Goal: Transaction & Acquisition: Download file/media

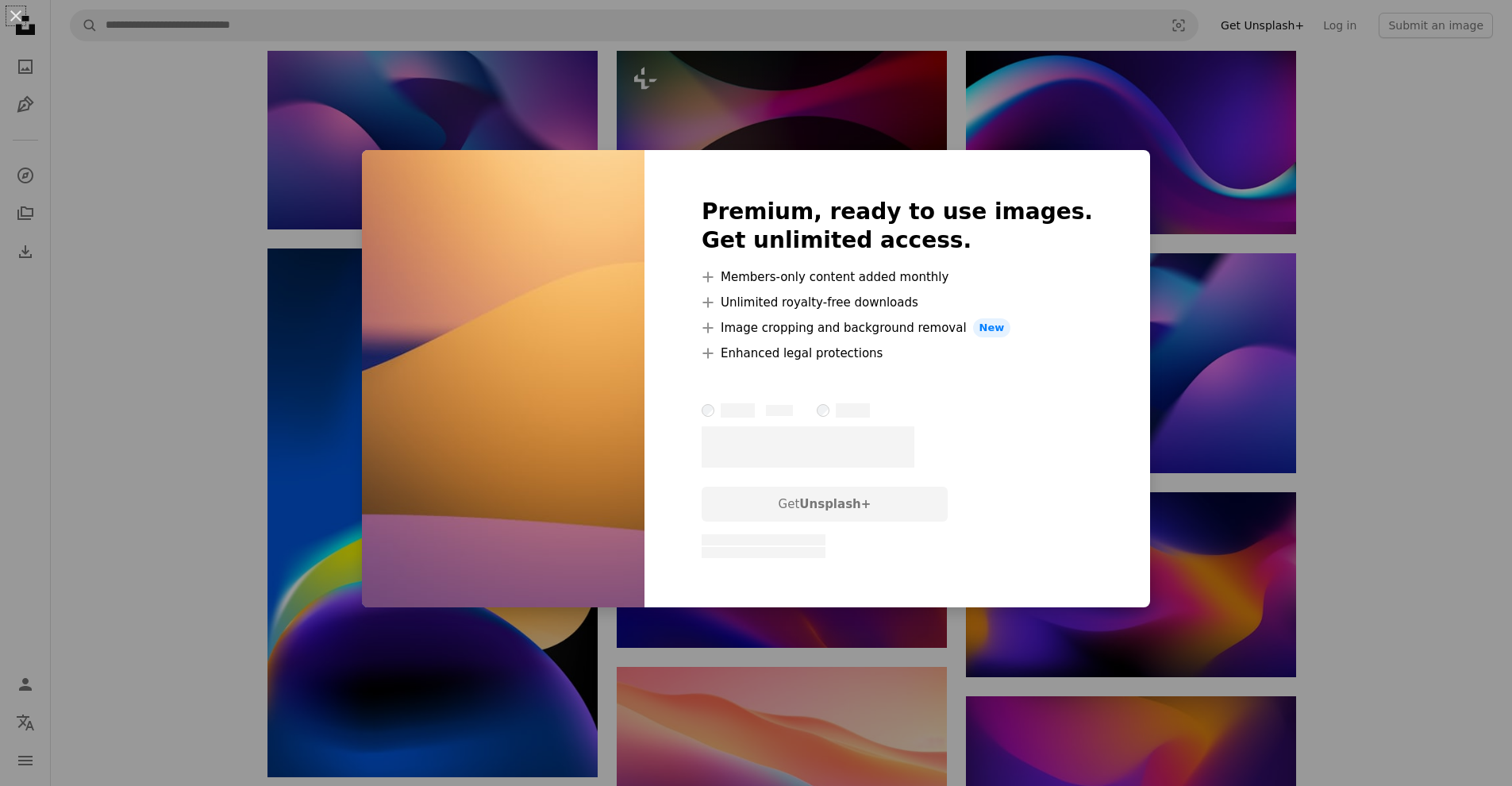
scroll to position [1828, 0]
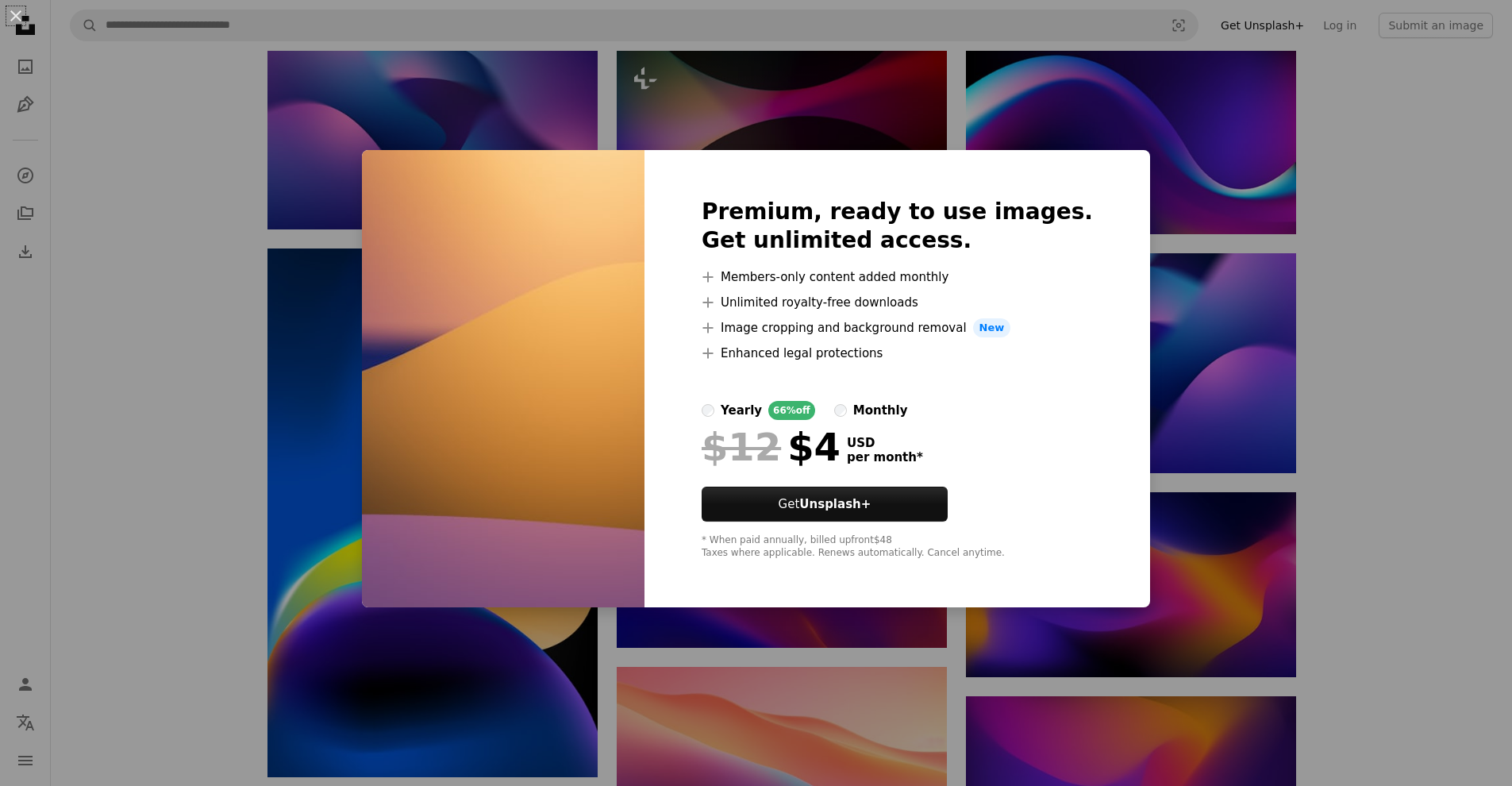
click at [1126, 349] on div "An X shape Premium, ready to use images. Get unlimited access. A plus sign Memb…" at bounding box center [756, 393] width 1512 height 786
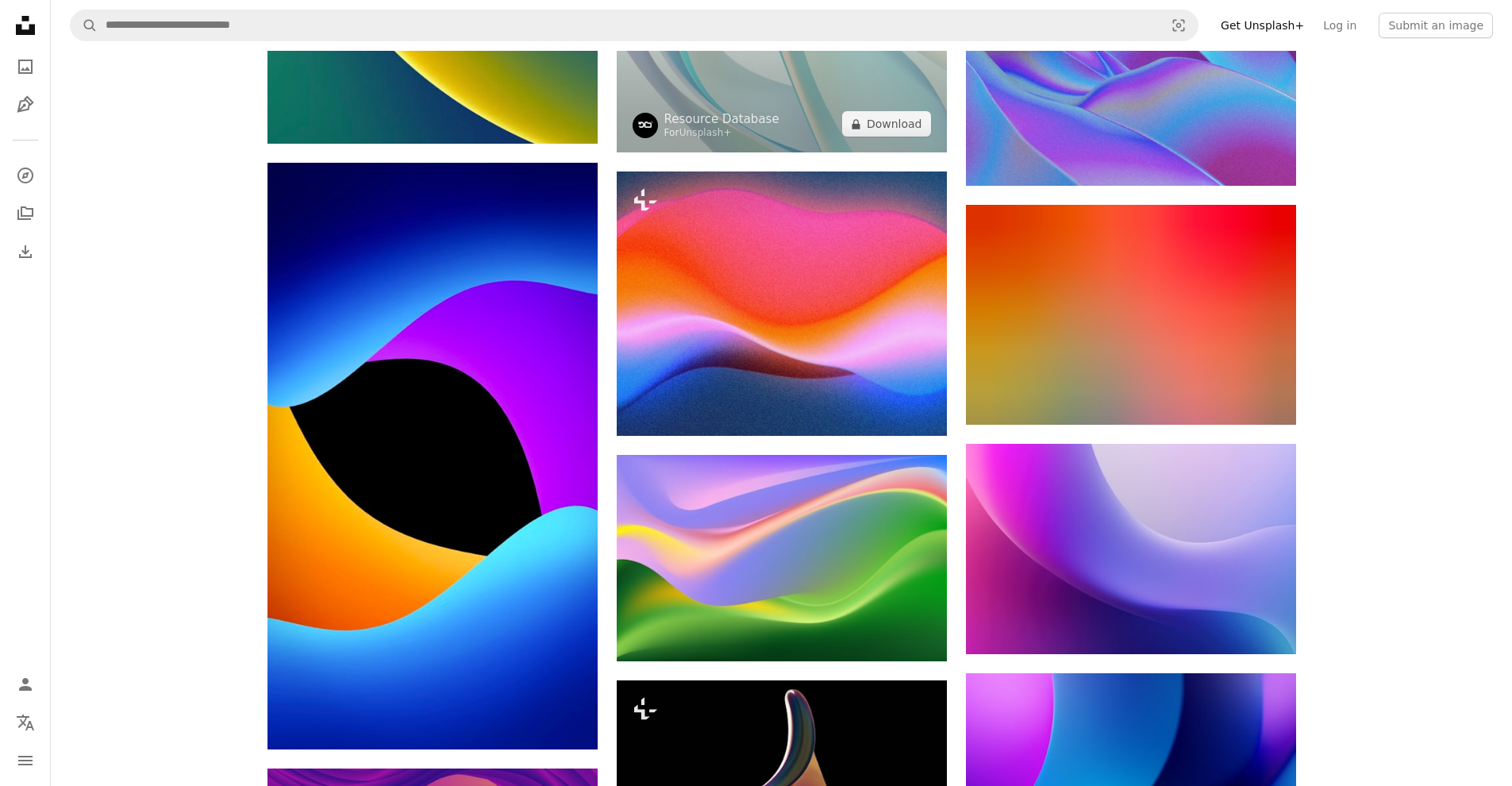
scroll to position [7057, 0]
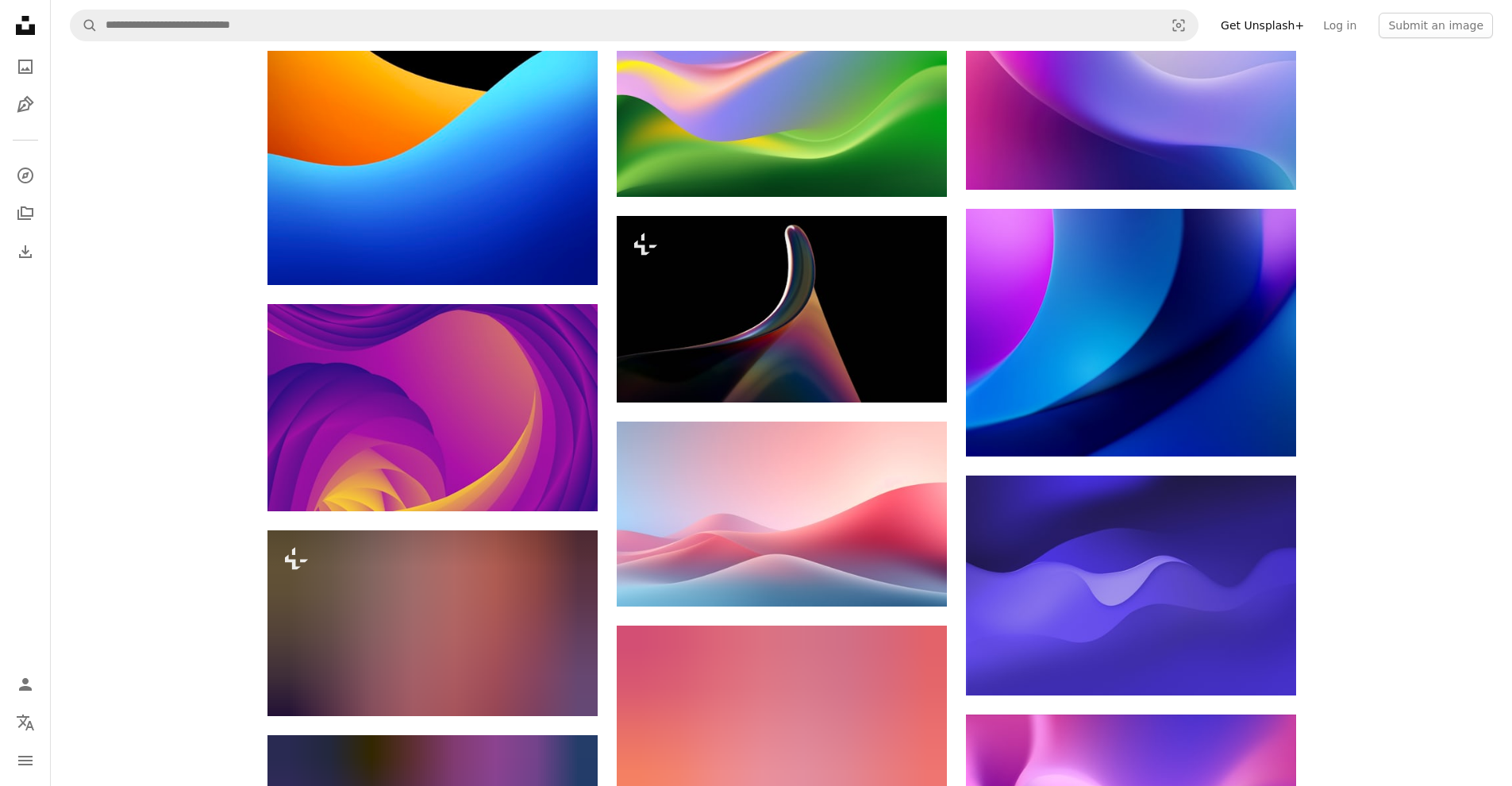
scroll to position [7521, 0]
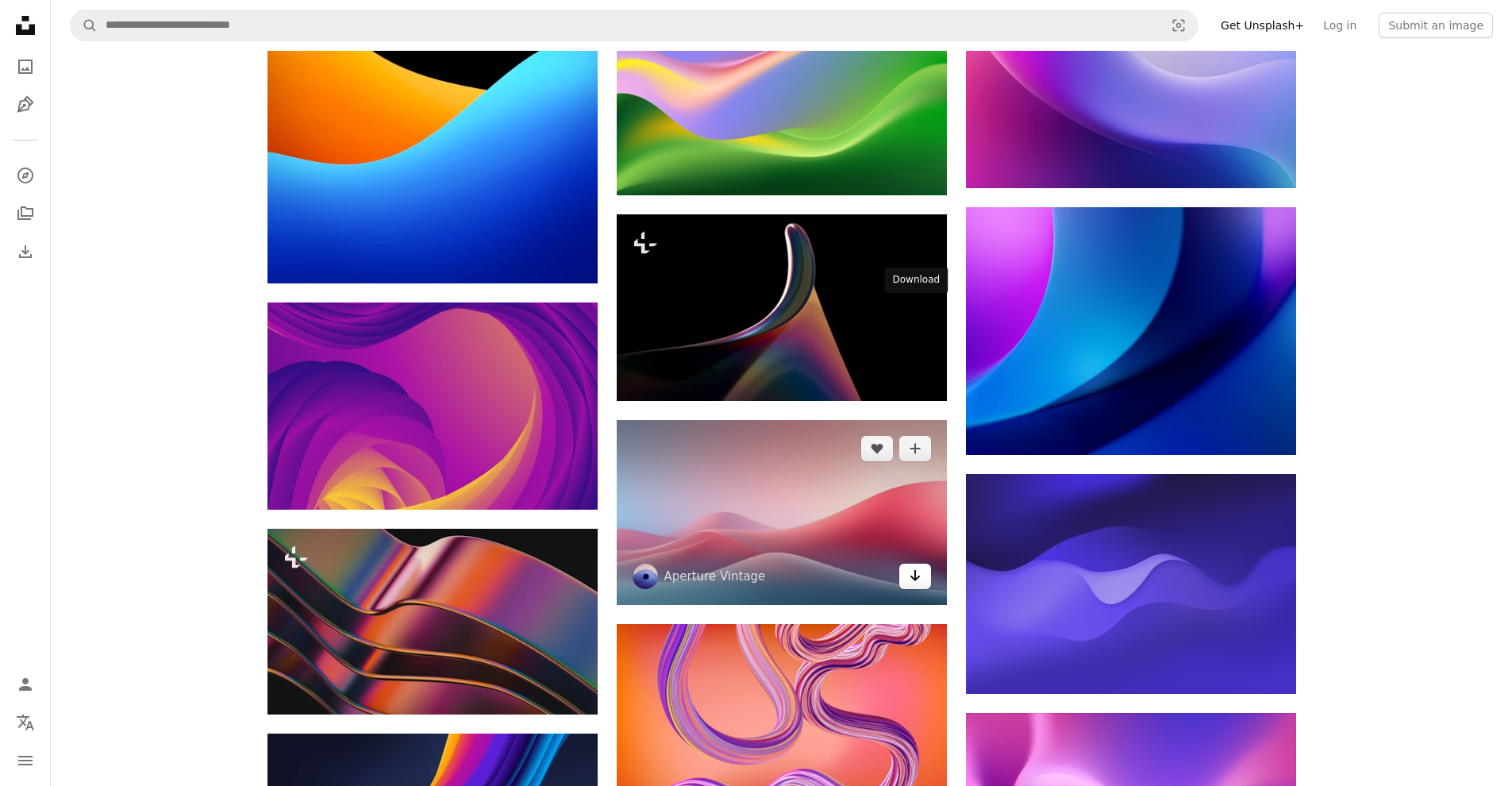
click at [916, 570] on icon "Download" at bounding box center [915, 575] width 10 height 11
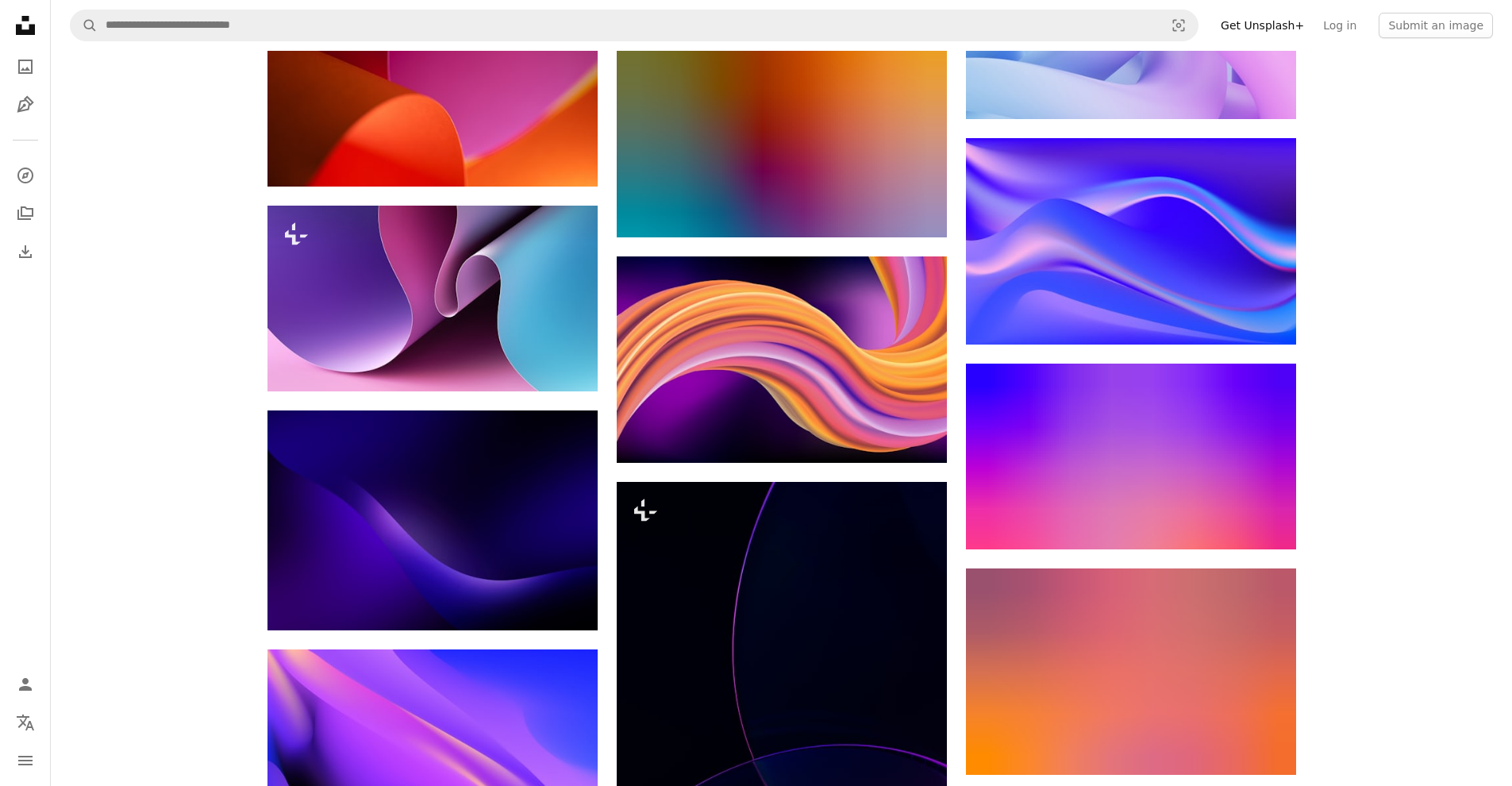
scroll to position [9442, 0]
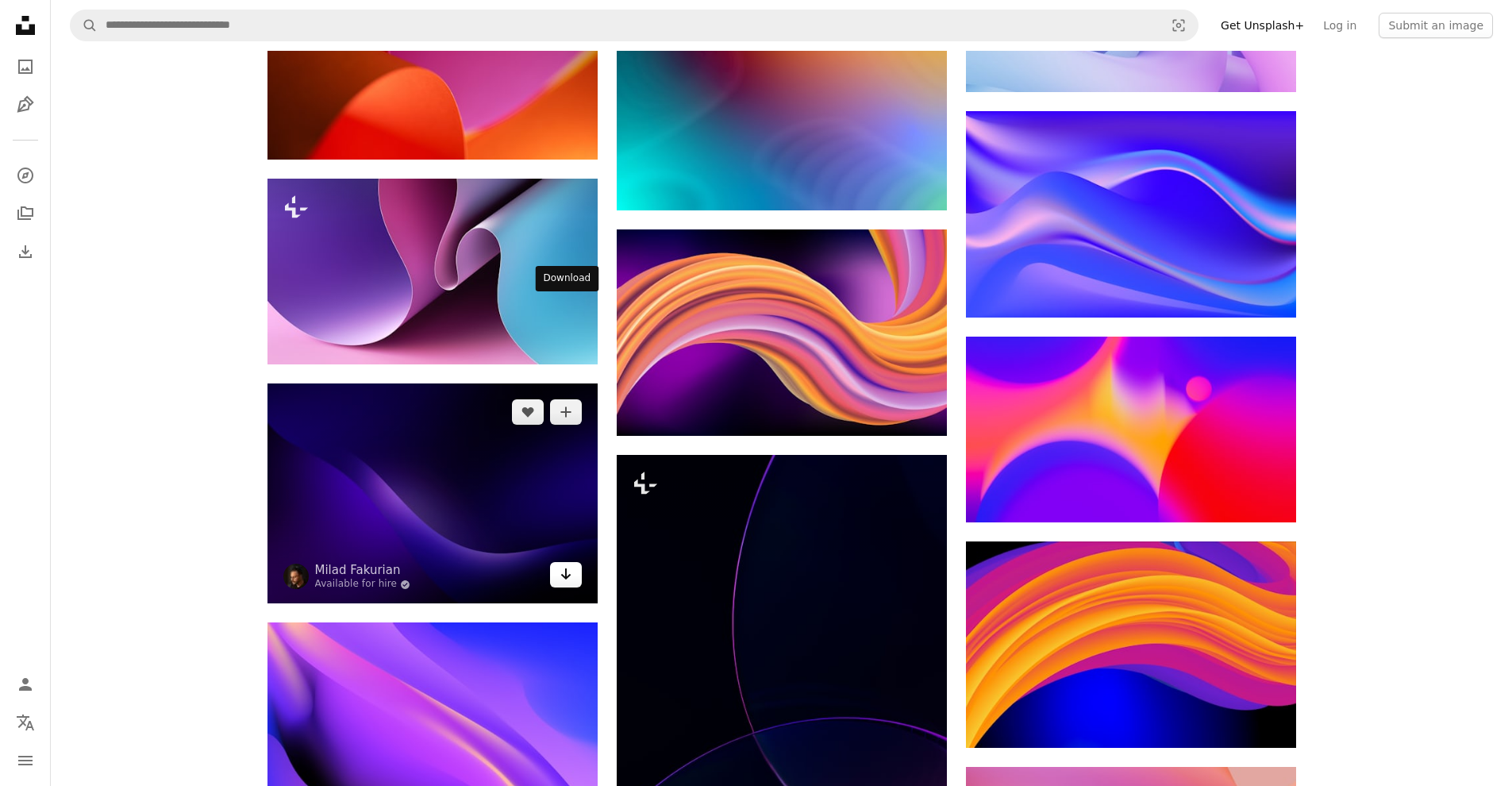
click at [560, 564] on icon "Arrow pointing down" at bounding box center [566, 574] width 13 height 19
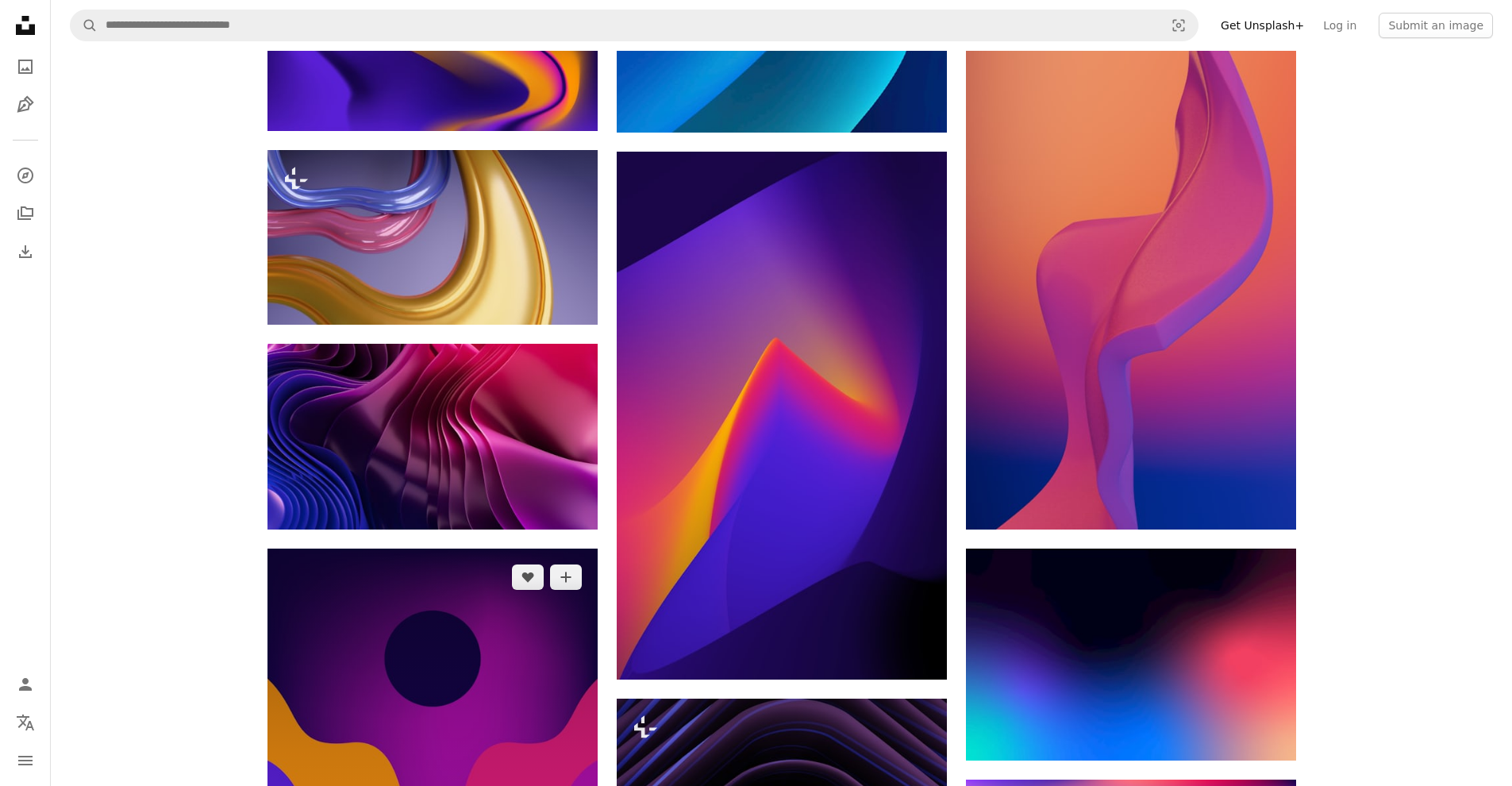
scroll to position [29270, 0]
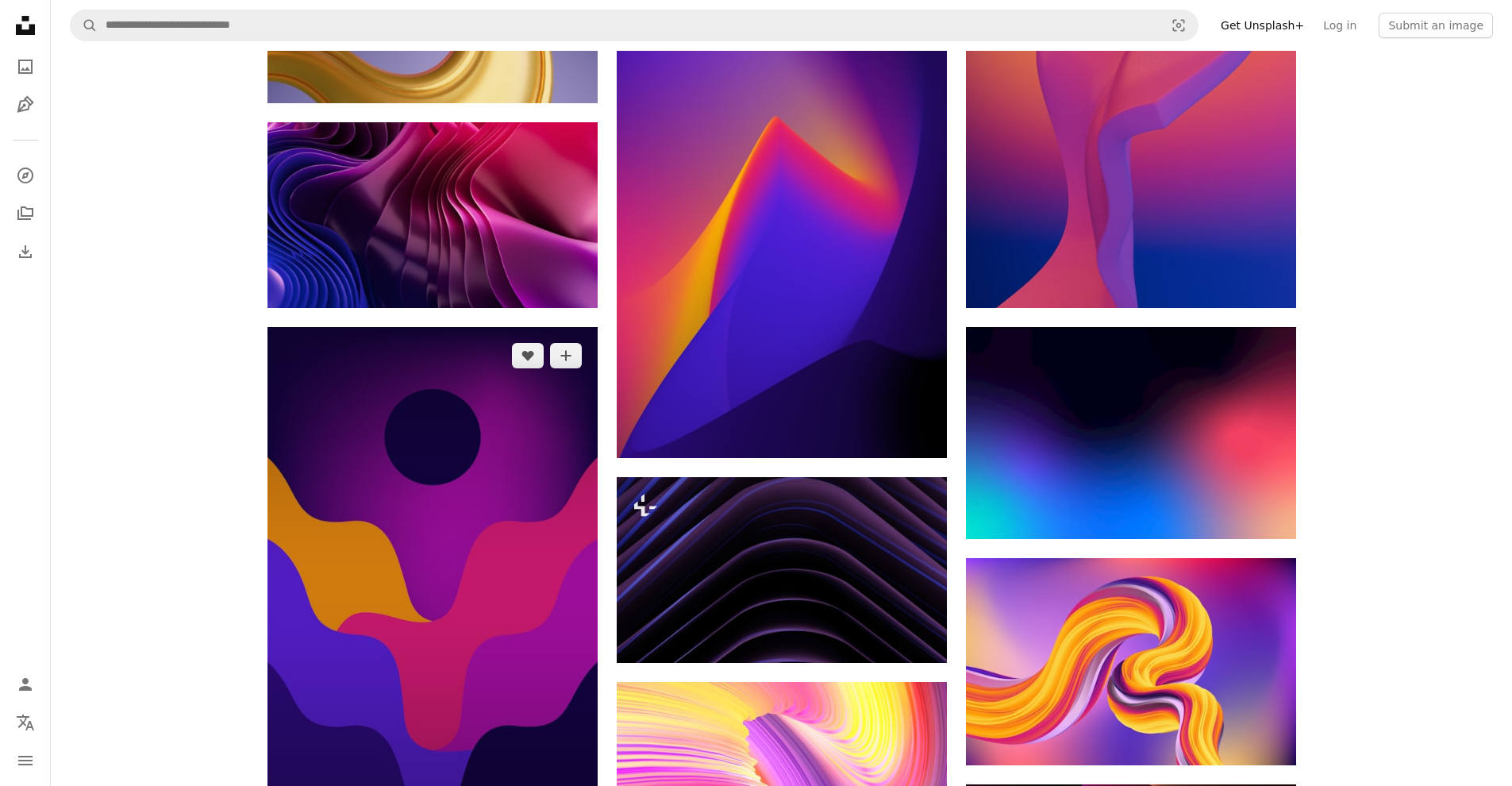
click at [549, 338] on img at bounding box center [432, 591] width 330 height 529
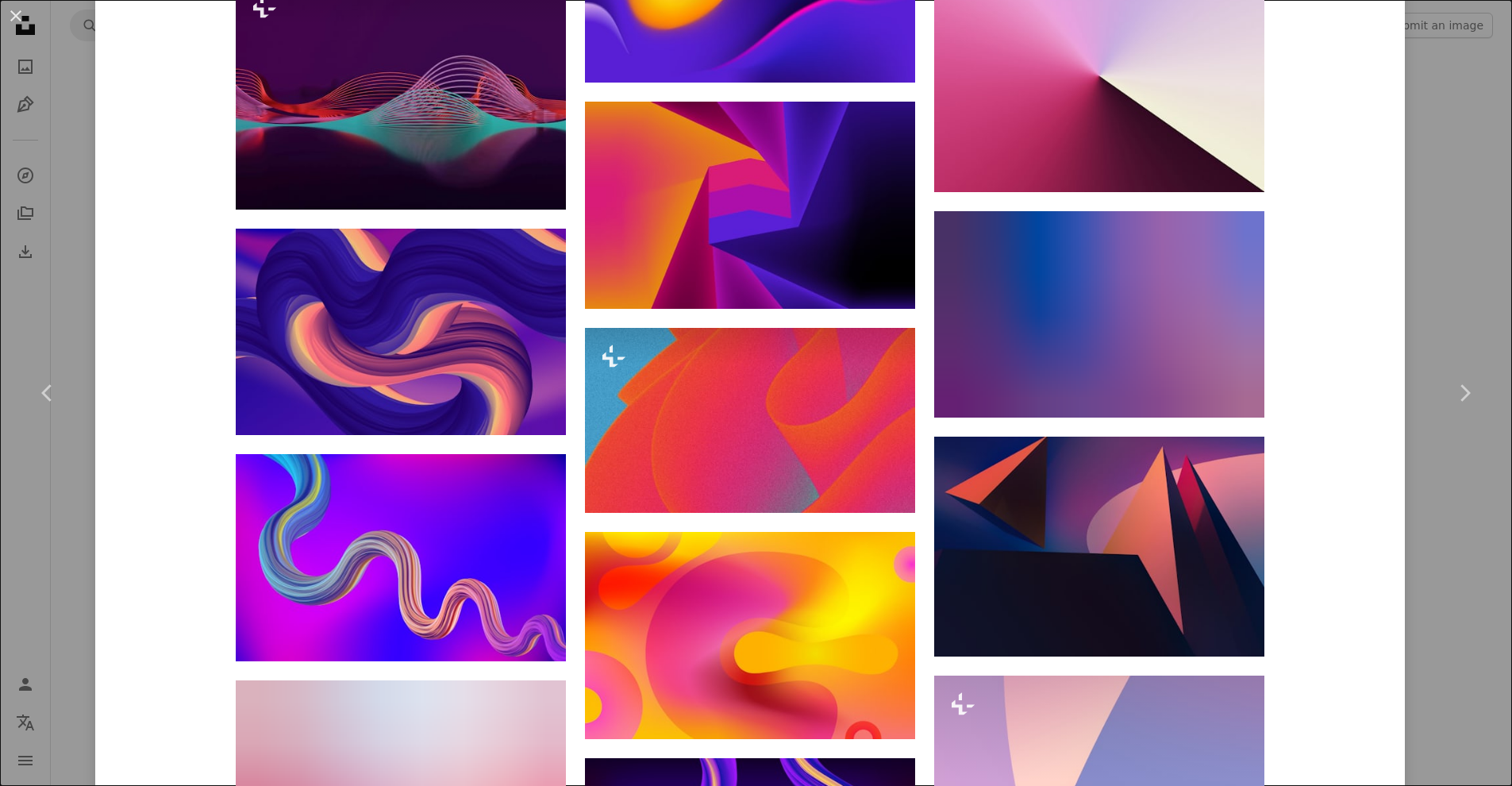
scroll to position [6794, 0]
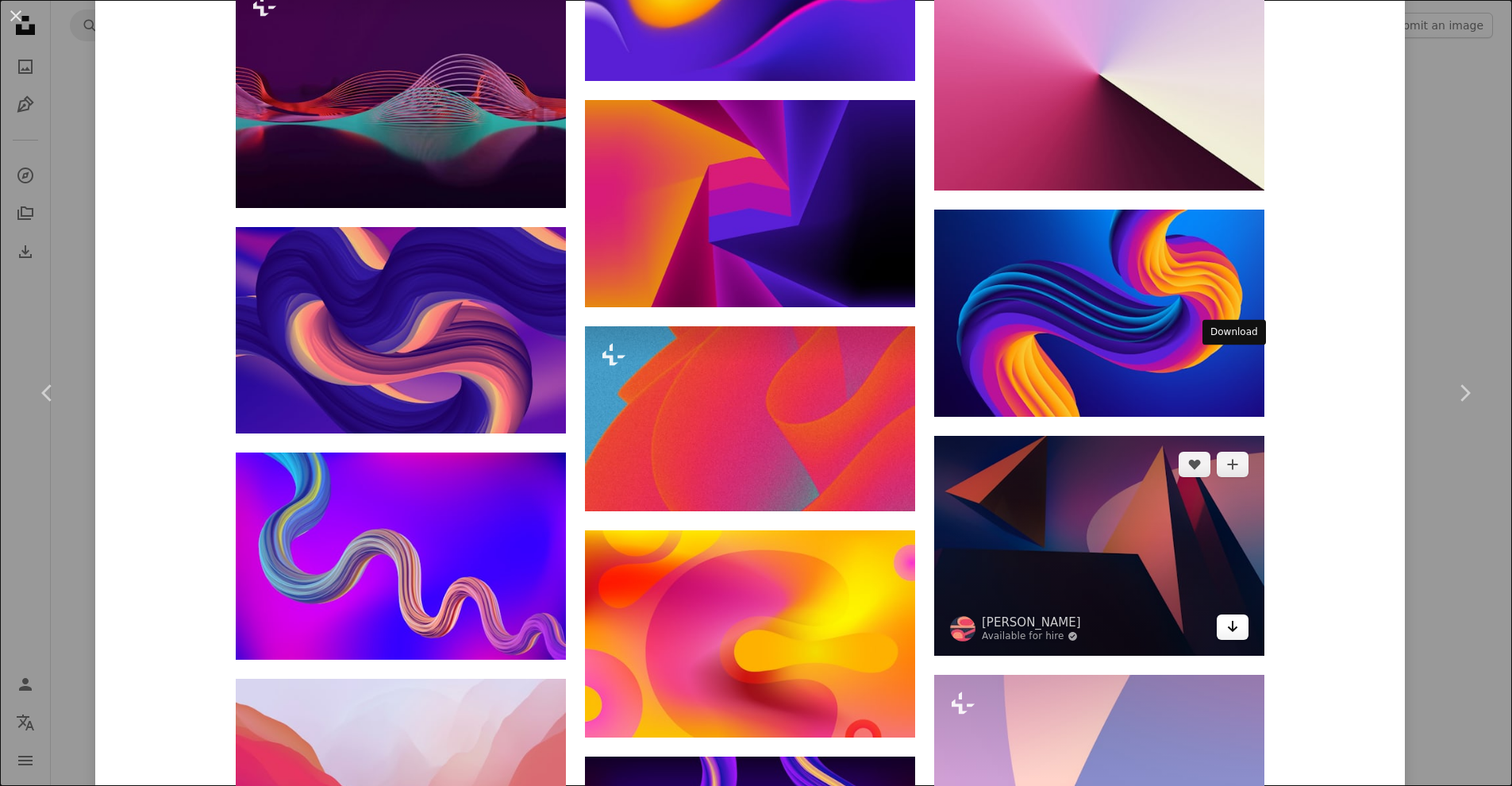
click at [1228, 617] on icon "Arrow pointing down" at bounding box center [1232, 626] width 13 height 19
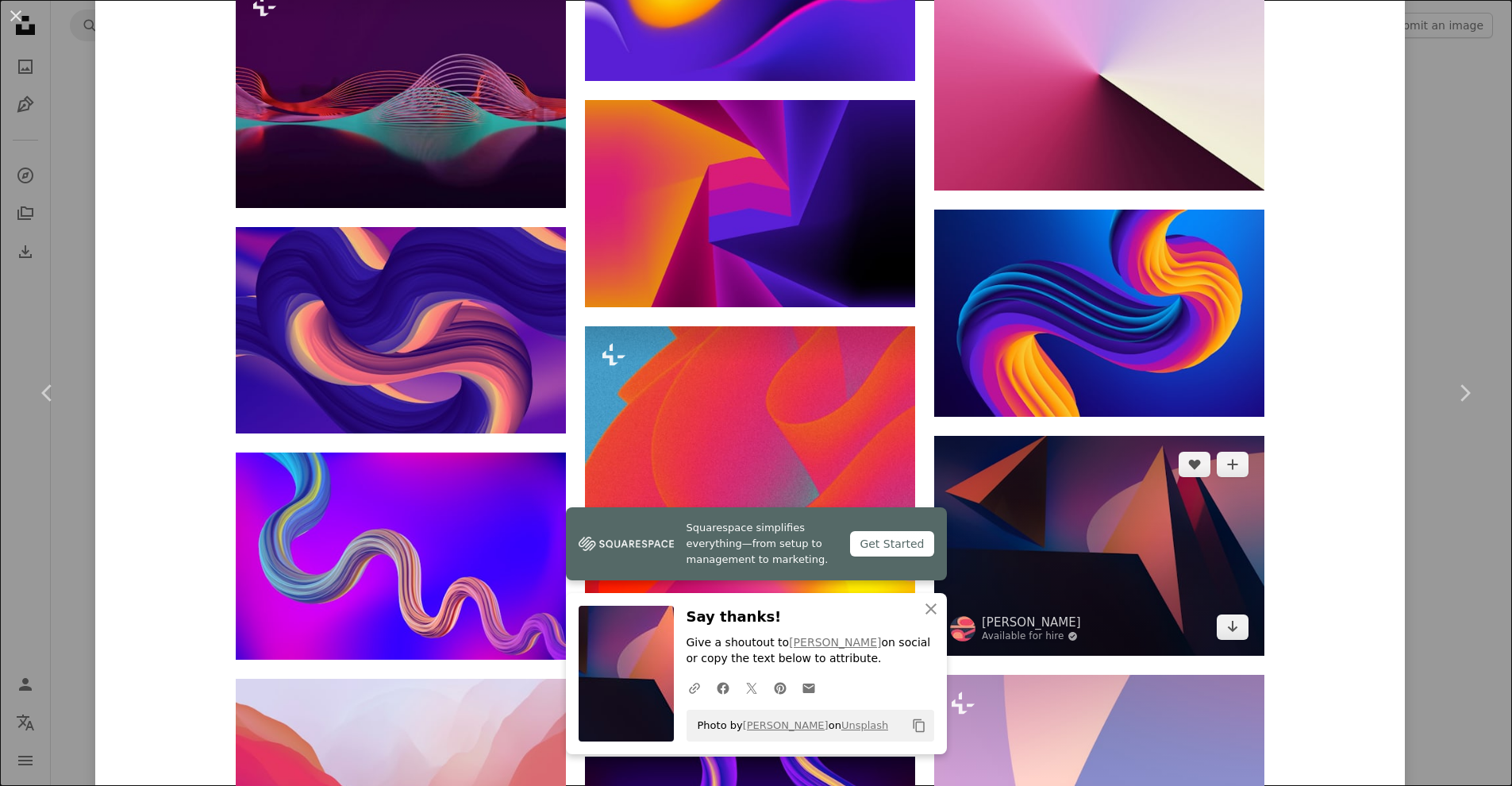
click at [1140, 435] on img at bounding box center [1098, 545] width 330 height 220
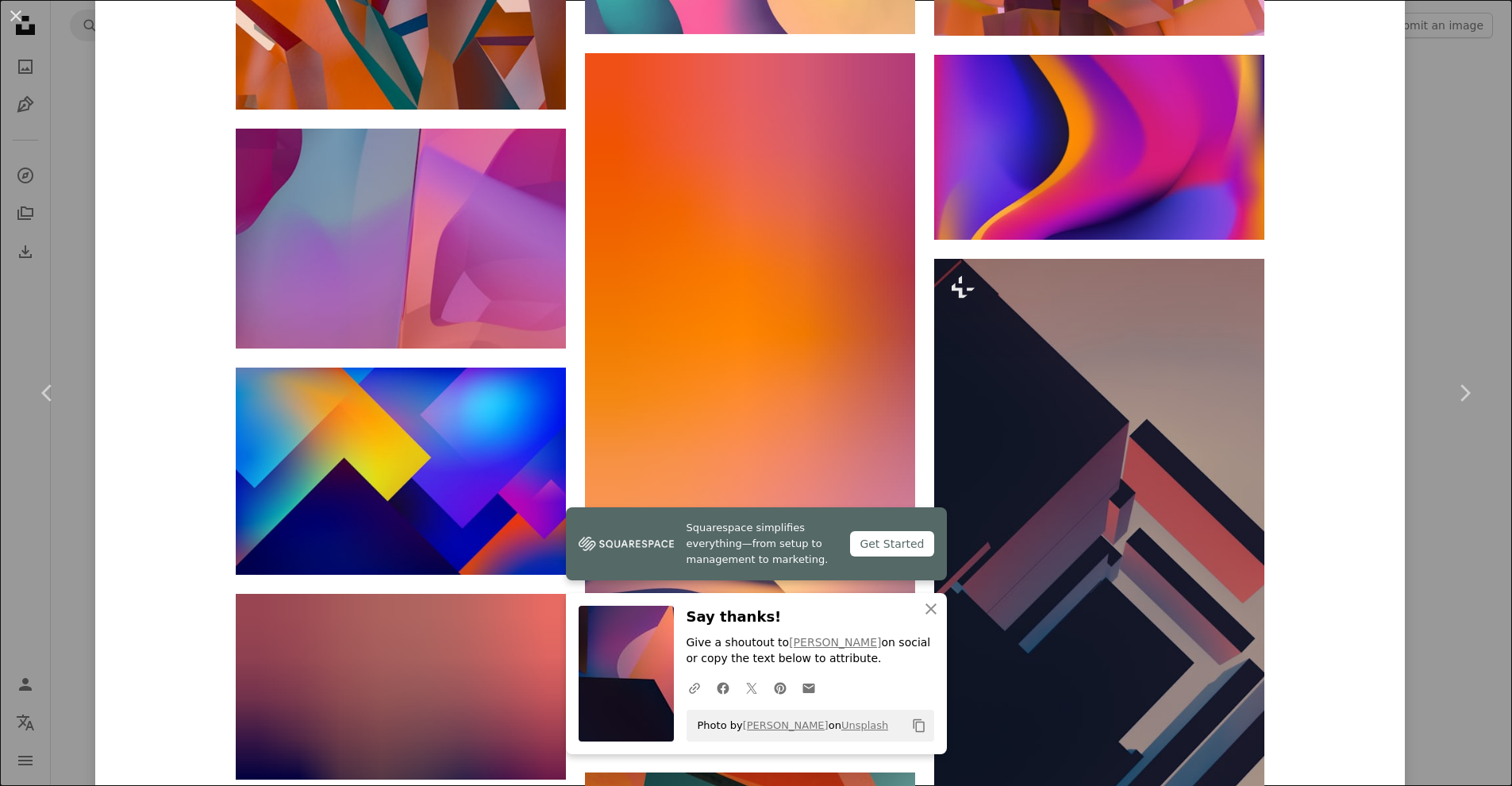
scroll to position [4202, 0]
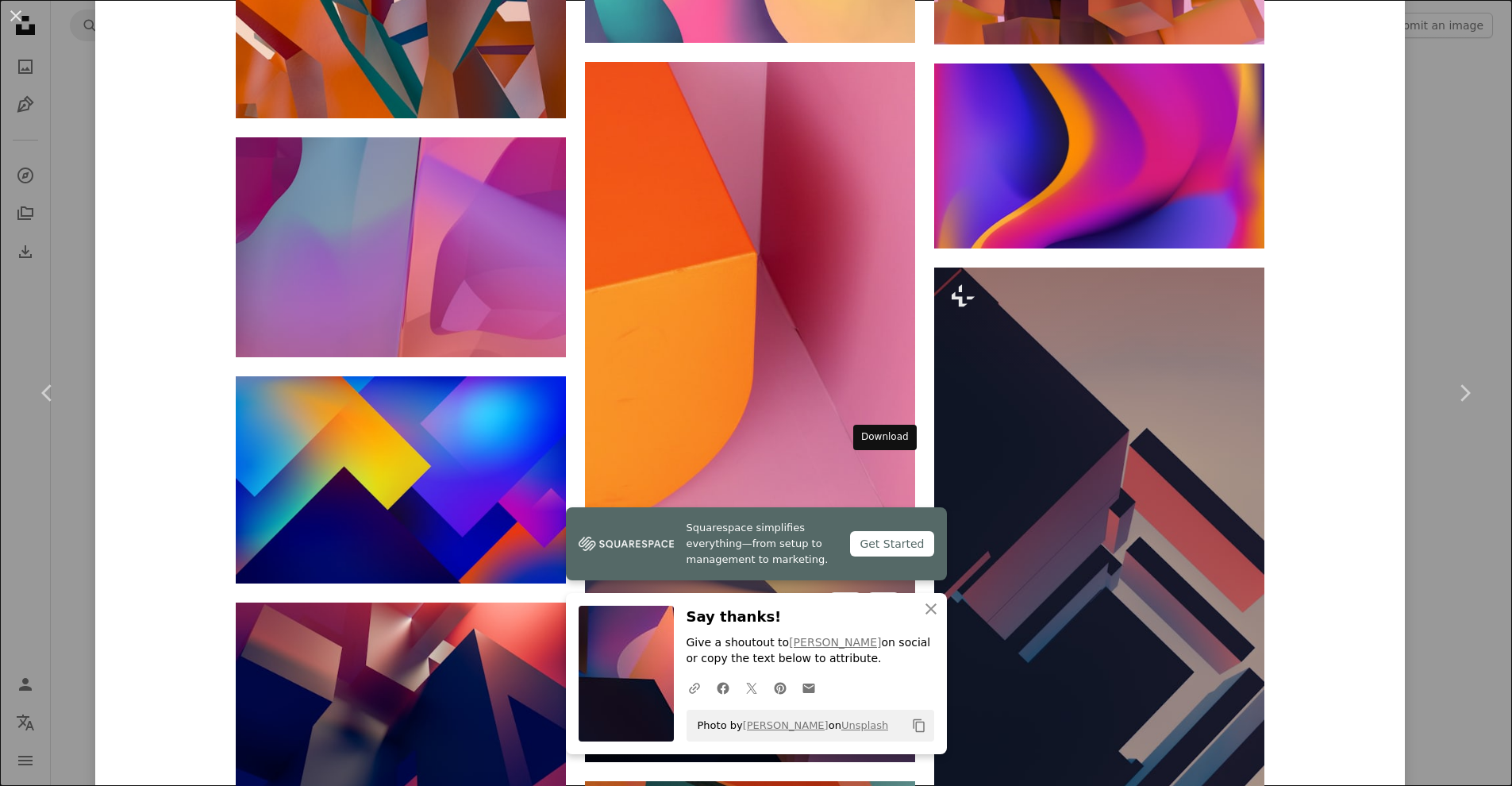
click at [879, 723] on icon "Arrow pointing down" at bounding box center [883, 732] width 13 height 19
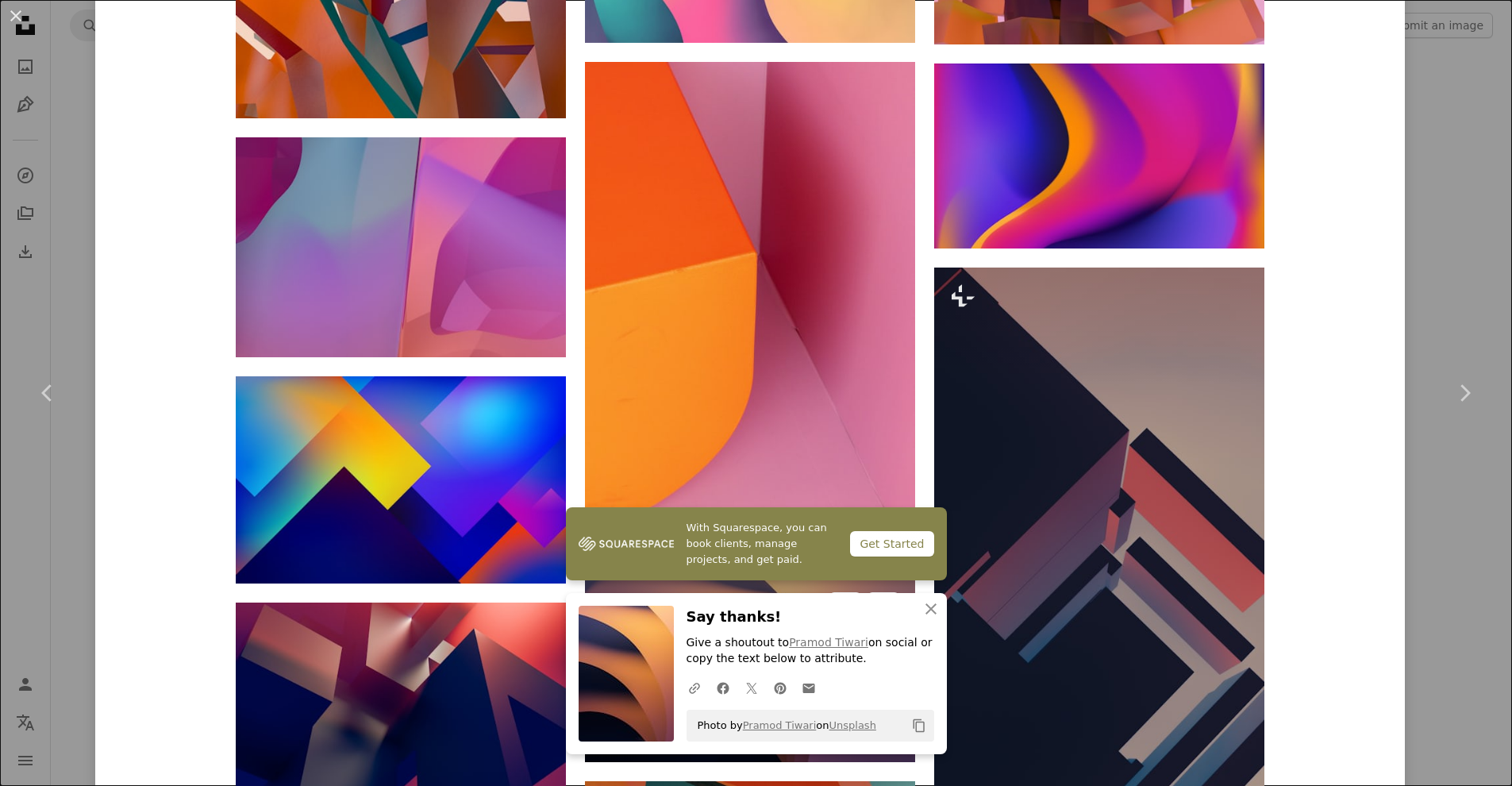
click at [828, 576] on img at bounding box center [749, 669] width 330 height 186
click at [782, 576] on img at bounding box center [749, 669] width 330 height 186
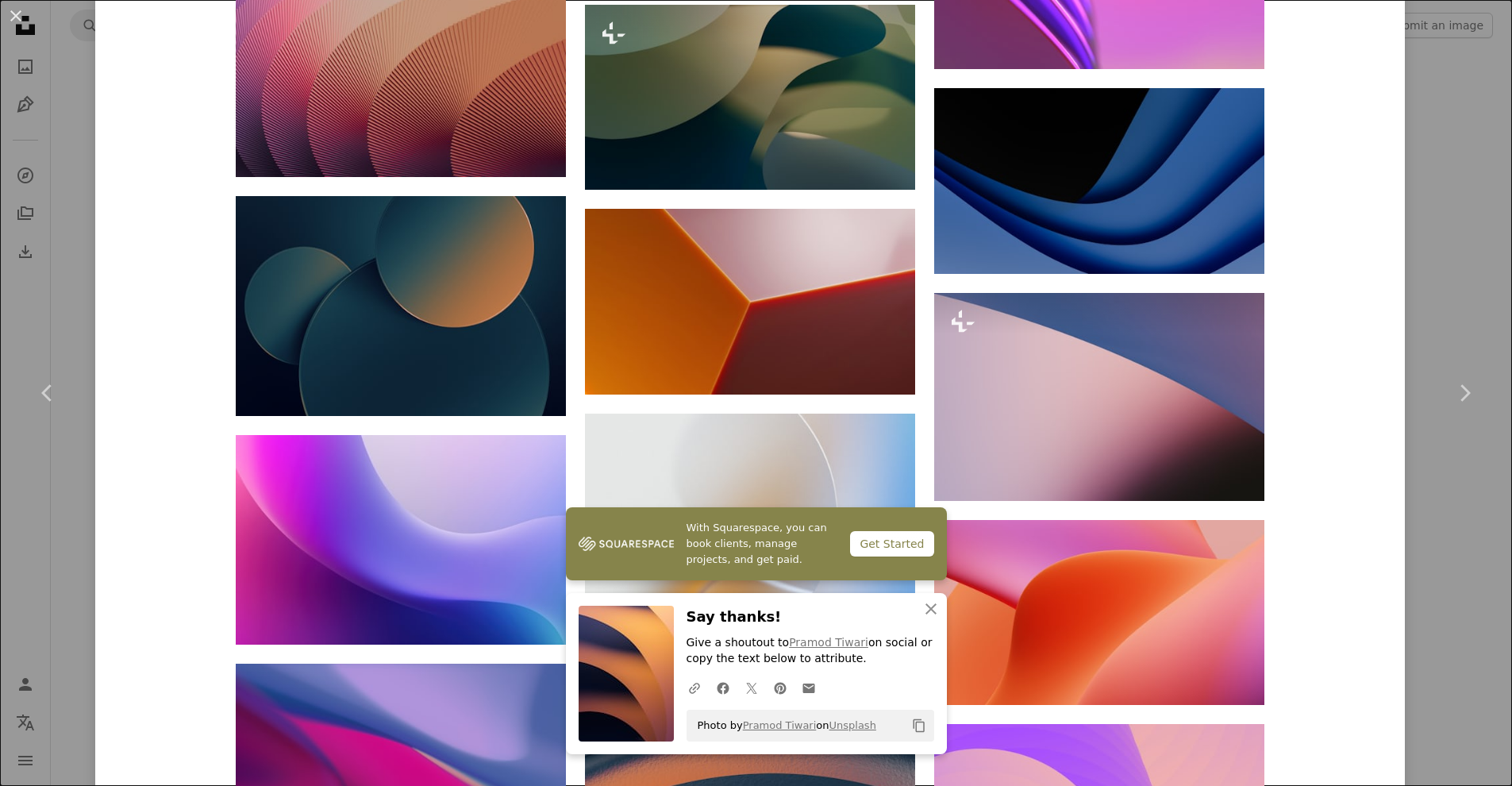
scroll to position [2345, 0]
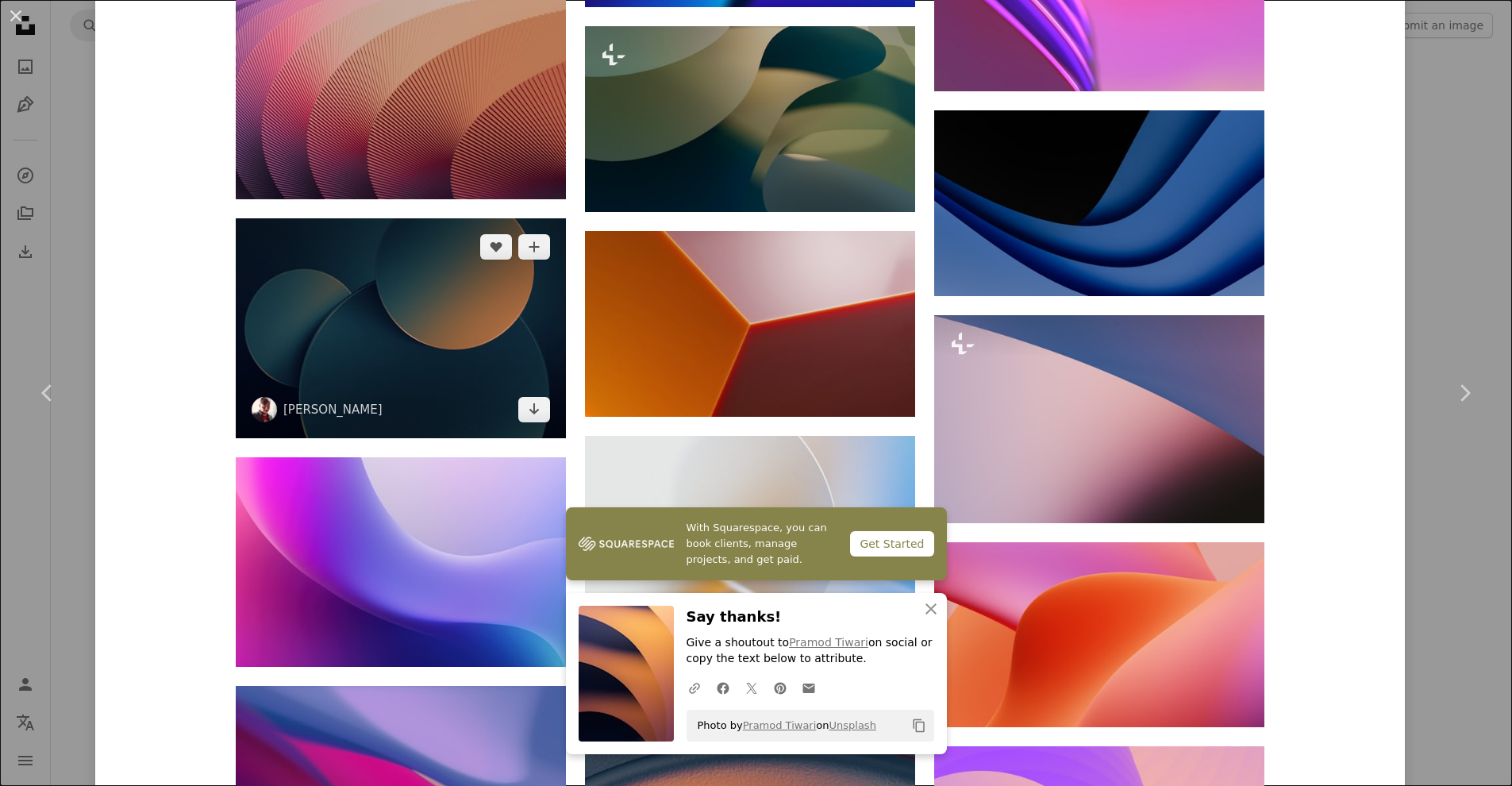
click at [427, 218] on img at bounding box center [400, 328] width 330 height 220
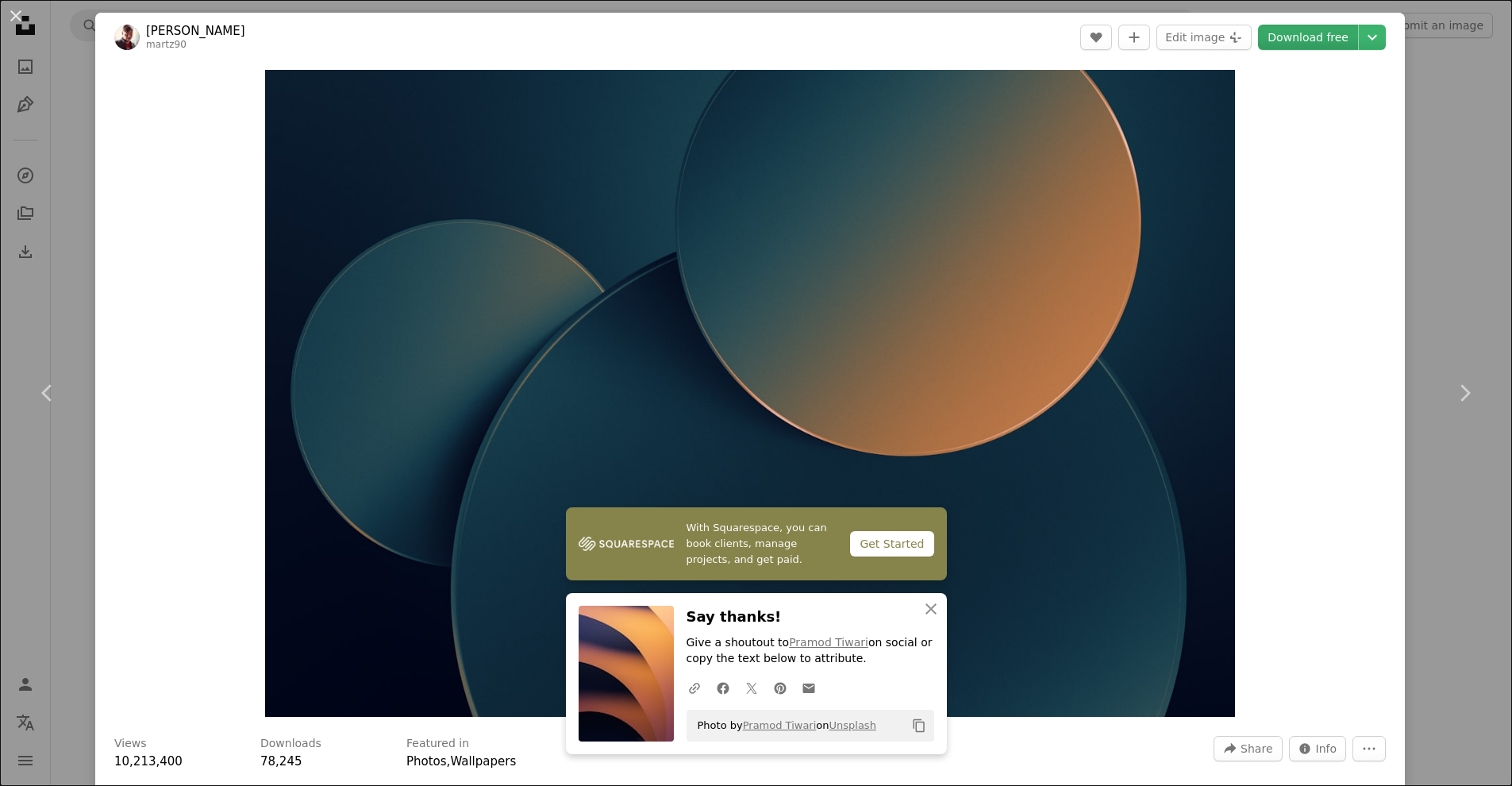
click at [1316, 38] on link "Download free" at bounding box center [1308, 38] width 100 height 26
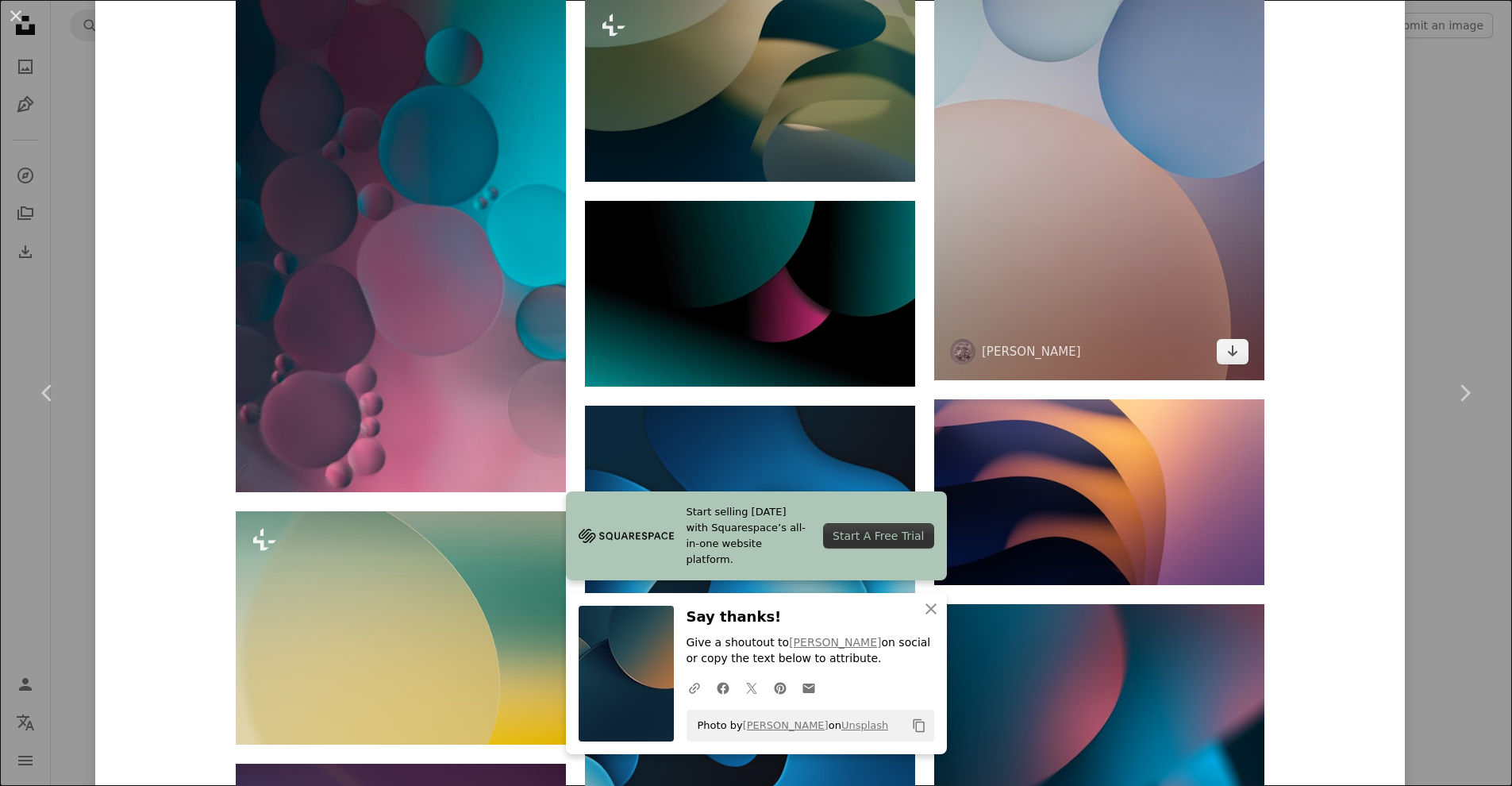
scroll to position [2126, 0]
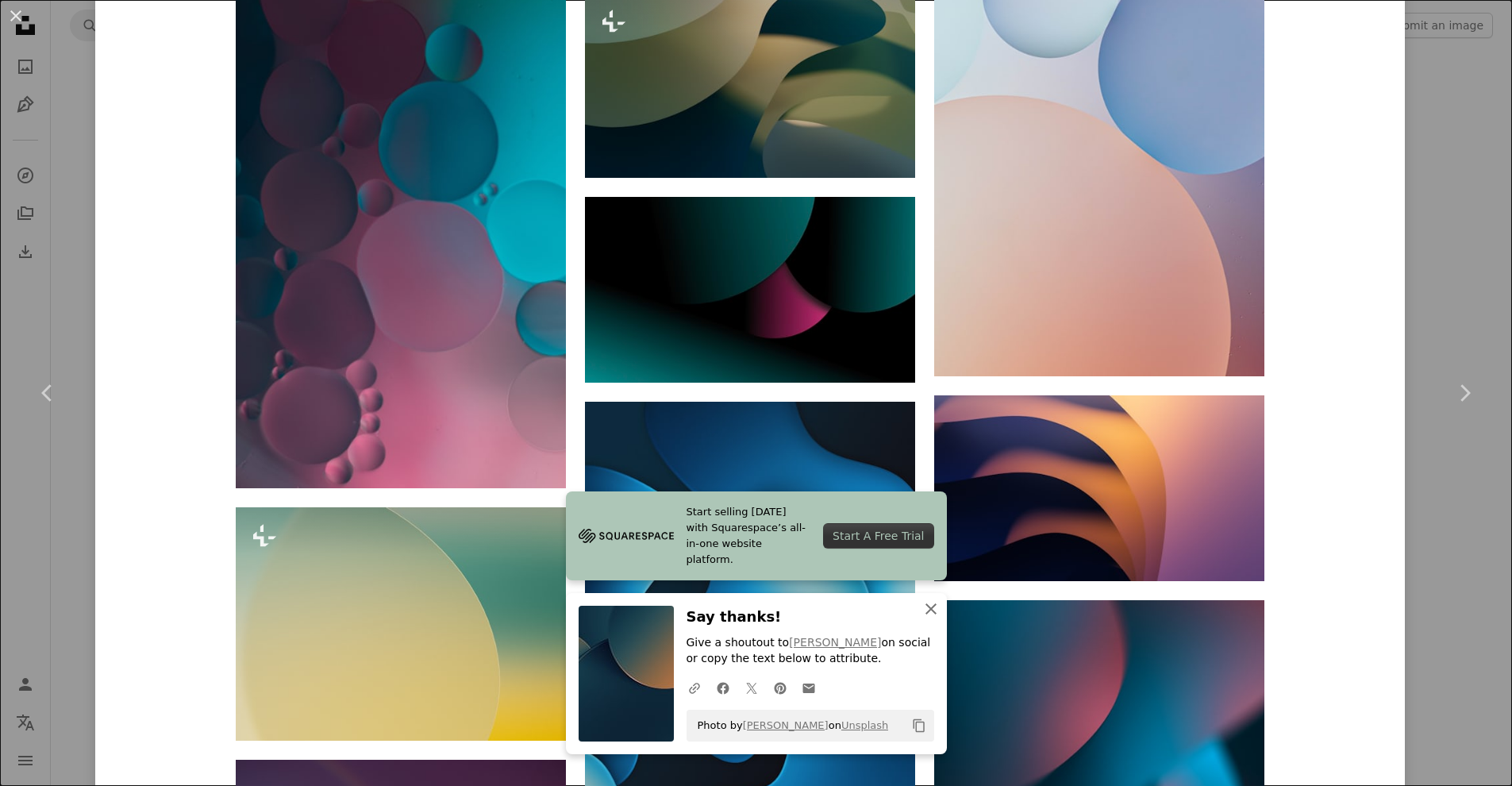
click at [929, 610] on icon "button" at bounding box center [931, 609] width 11 height 11
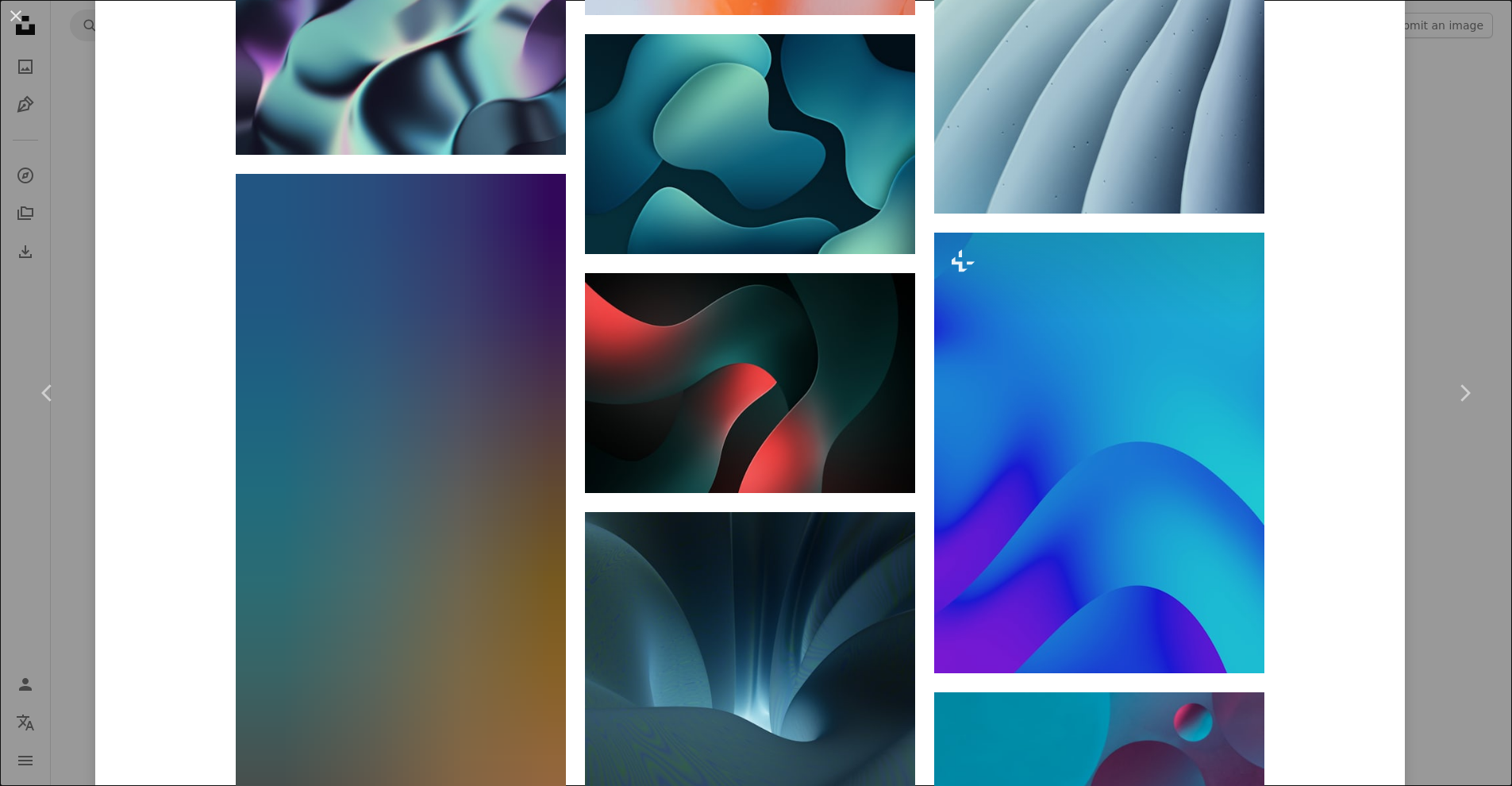
scroll to position [3539, 0]
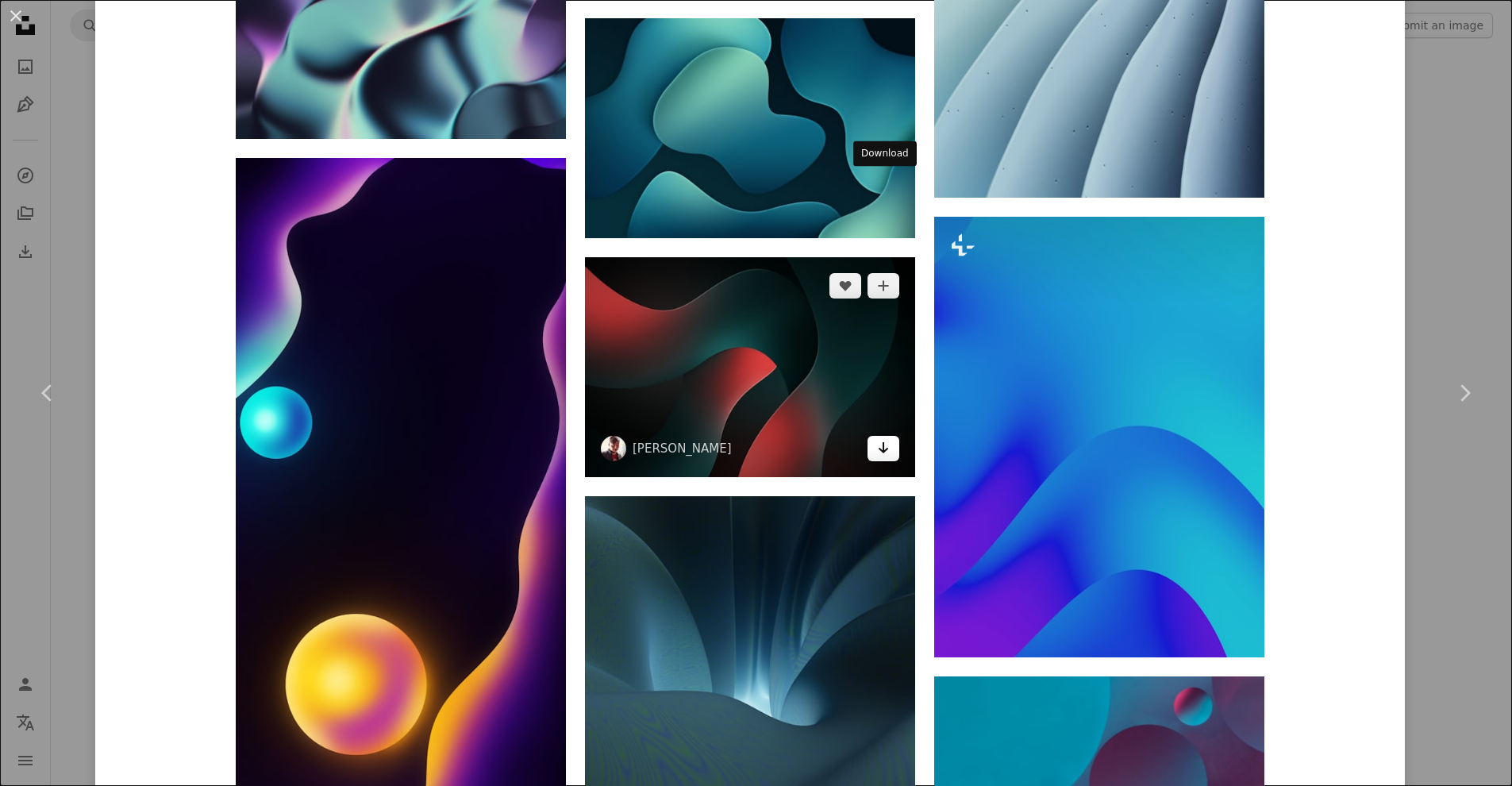
click at [876, 435] on link "Arrow pointing down" at bounding box center [883, 448] width 32 height 26
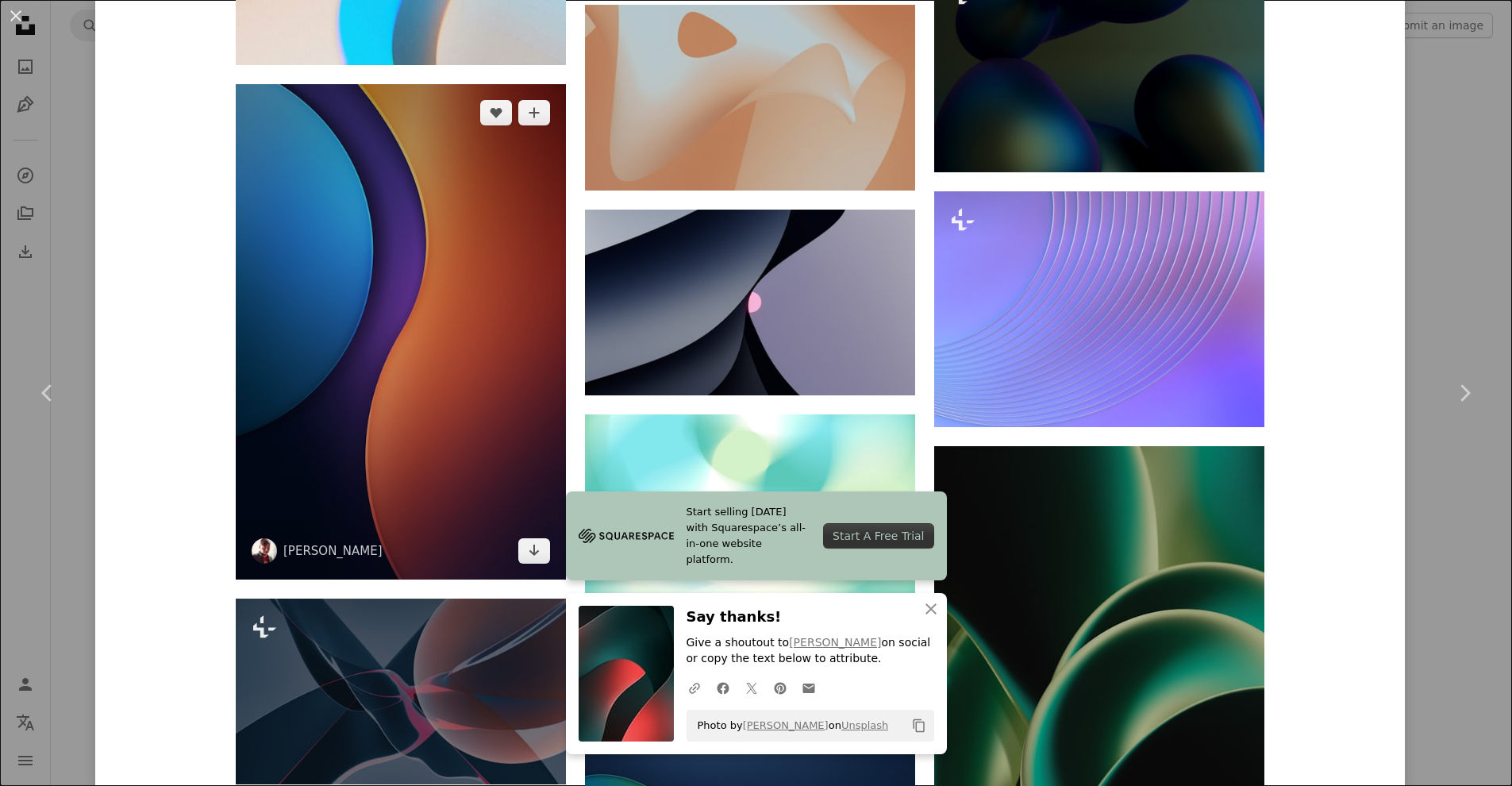
scroll to position [10037, 0]
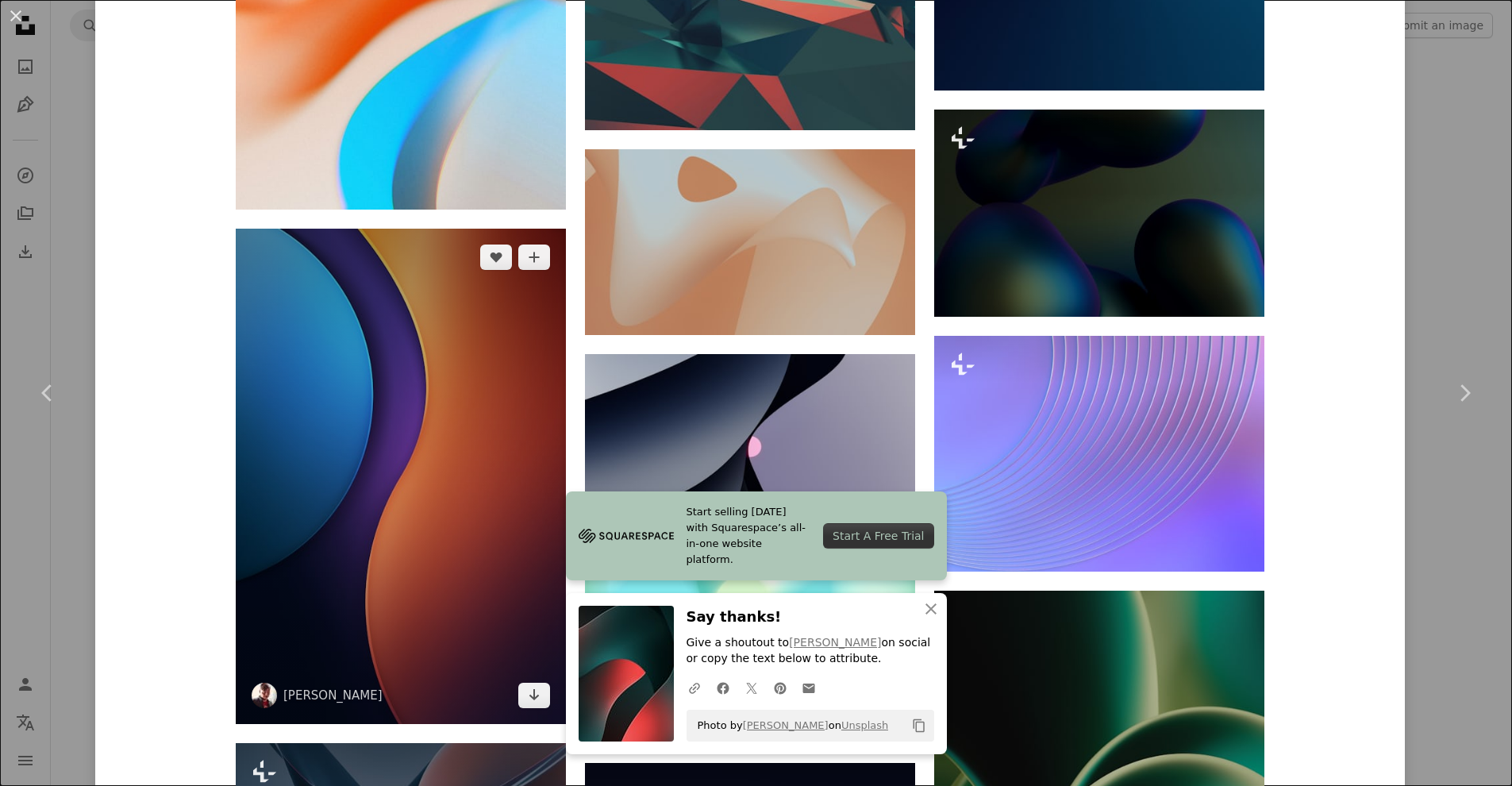
click at [391, 228] on img at bounding box center [400, 476] width 330 height 495
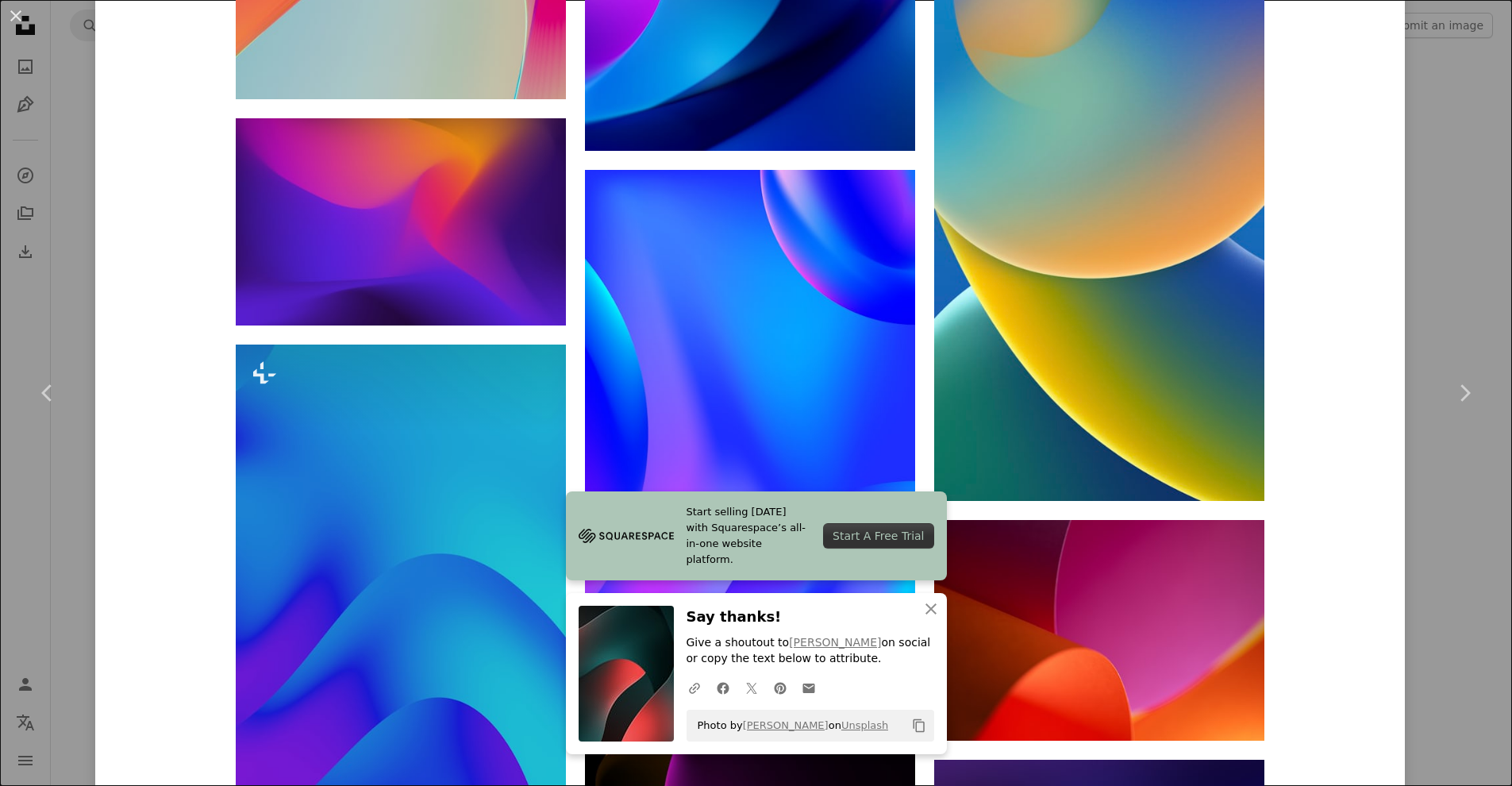
scroll to position [4044, 0]
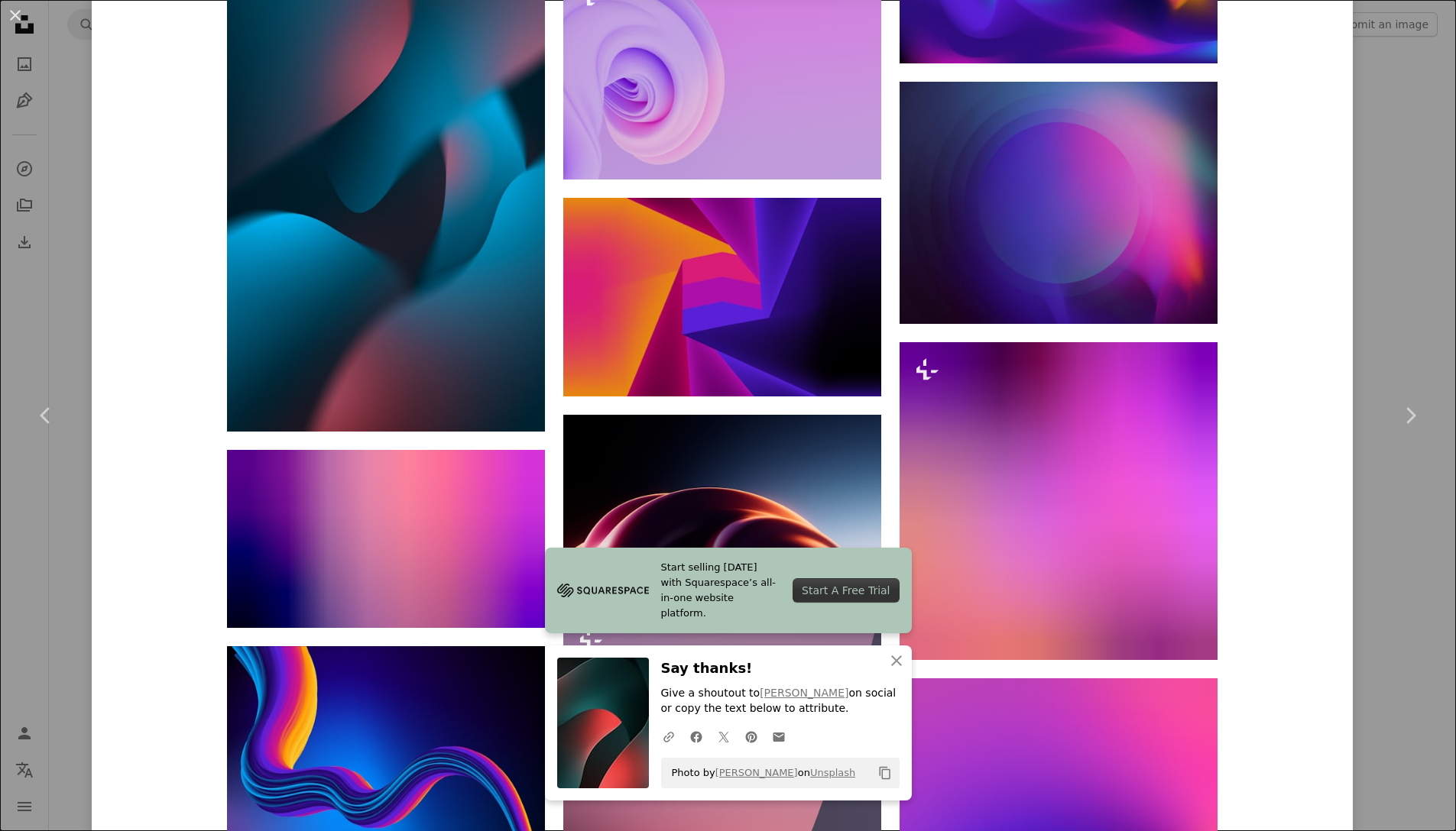
scroll to position [15142, 0]
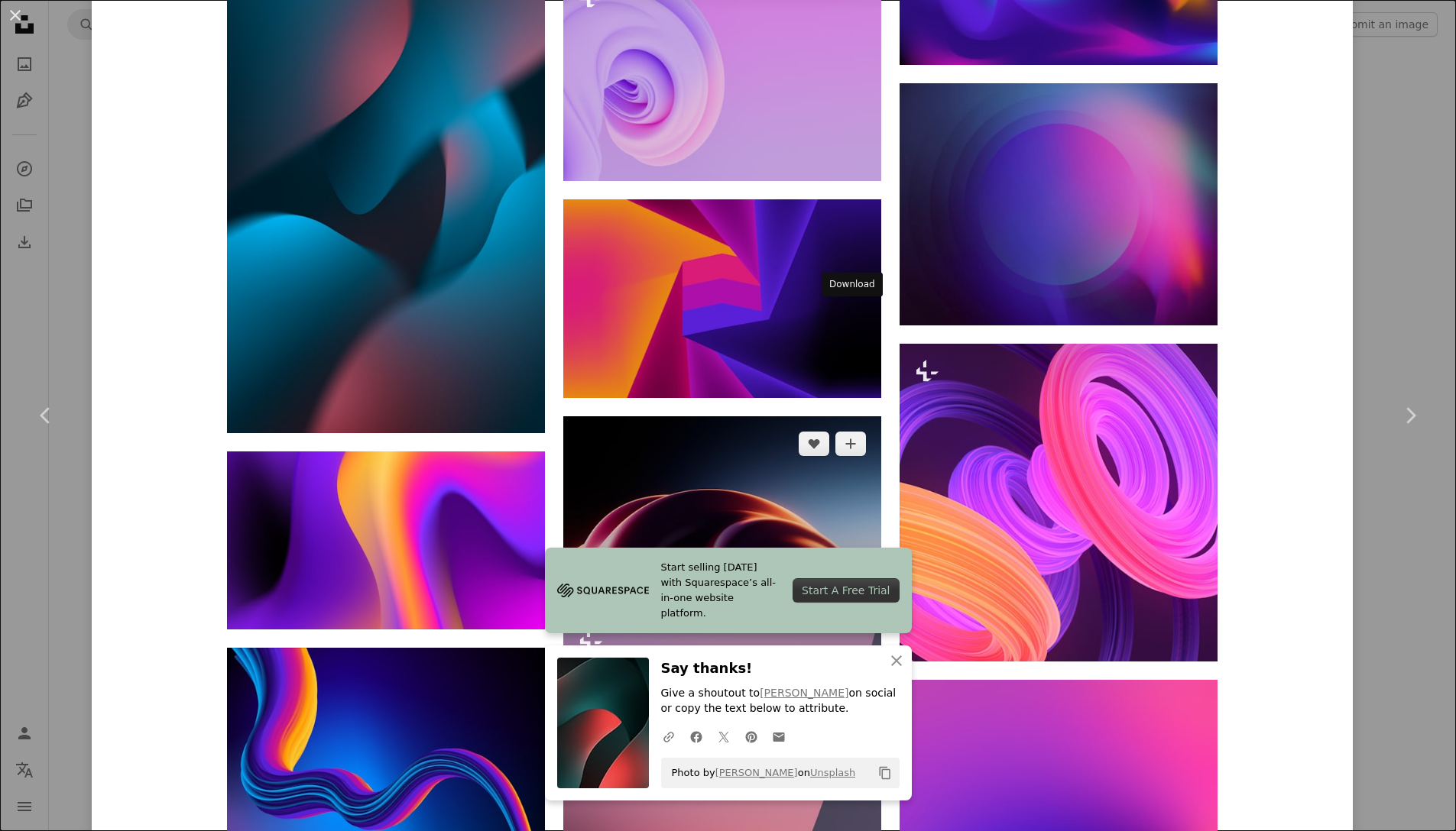
click at [851, 561] on icon "Download" at bounding box center [851, 567] width 10 height 11
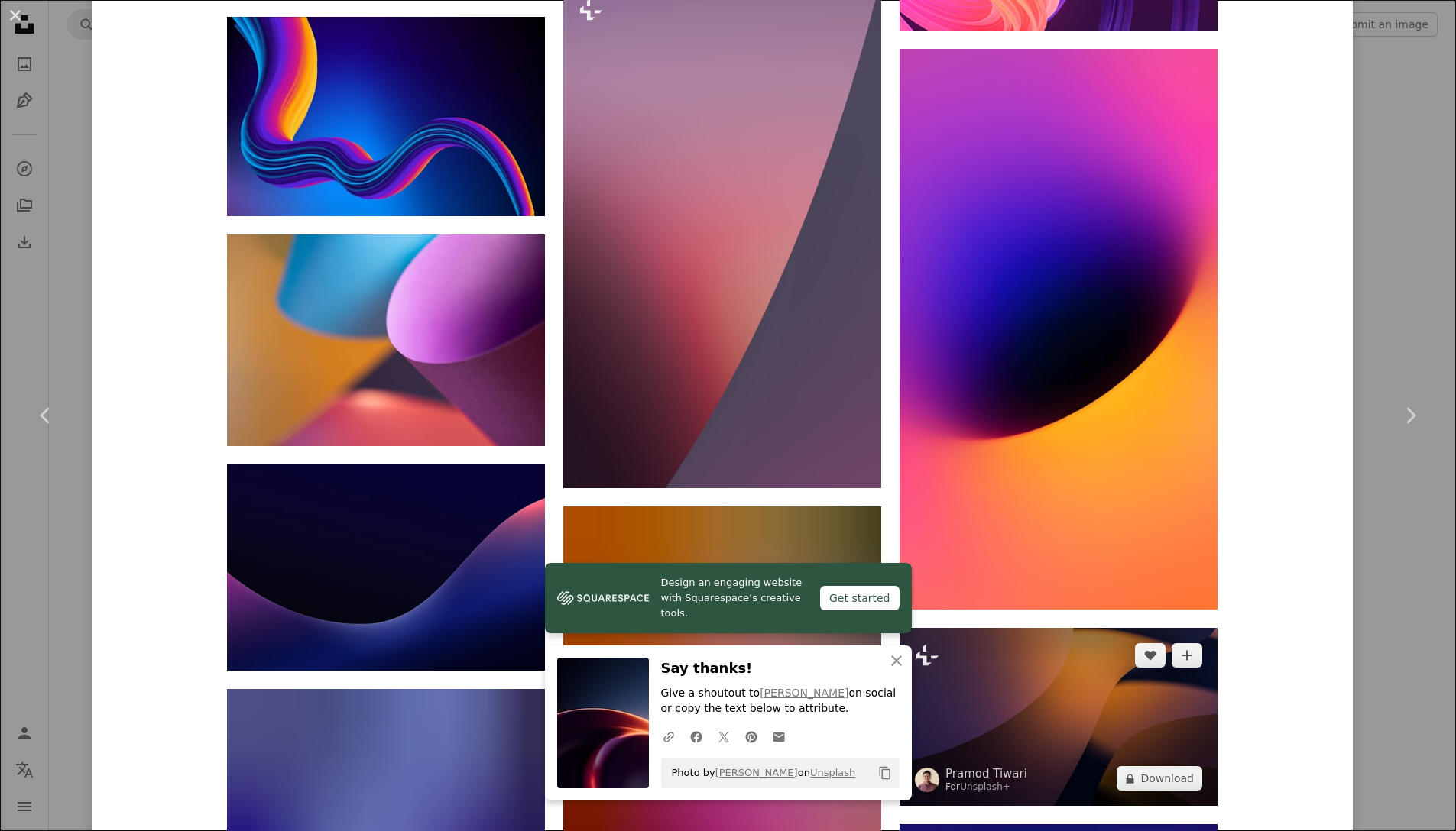
scroll to position [15827, 0]
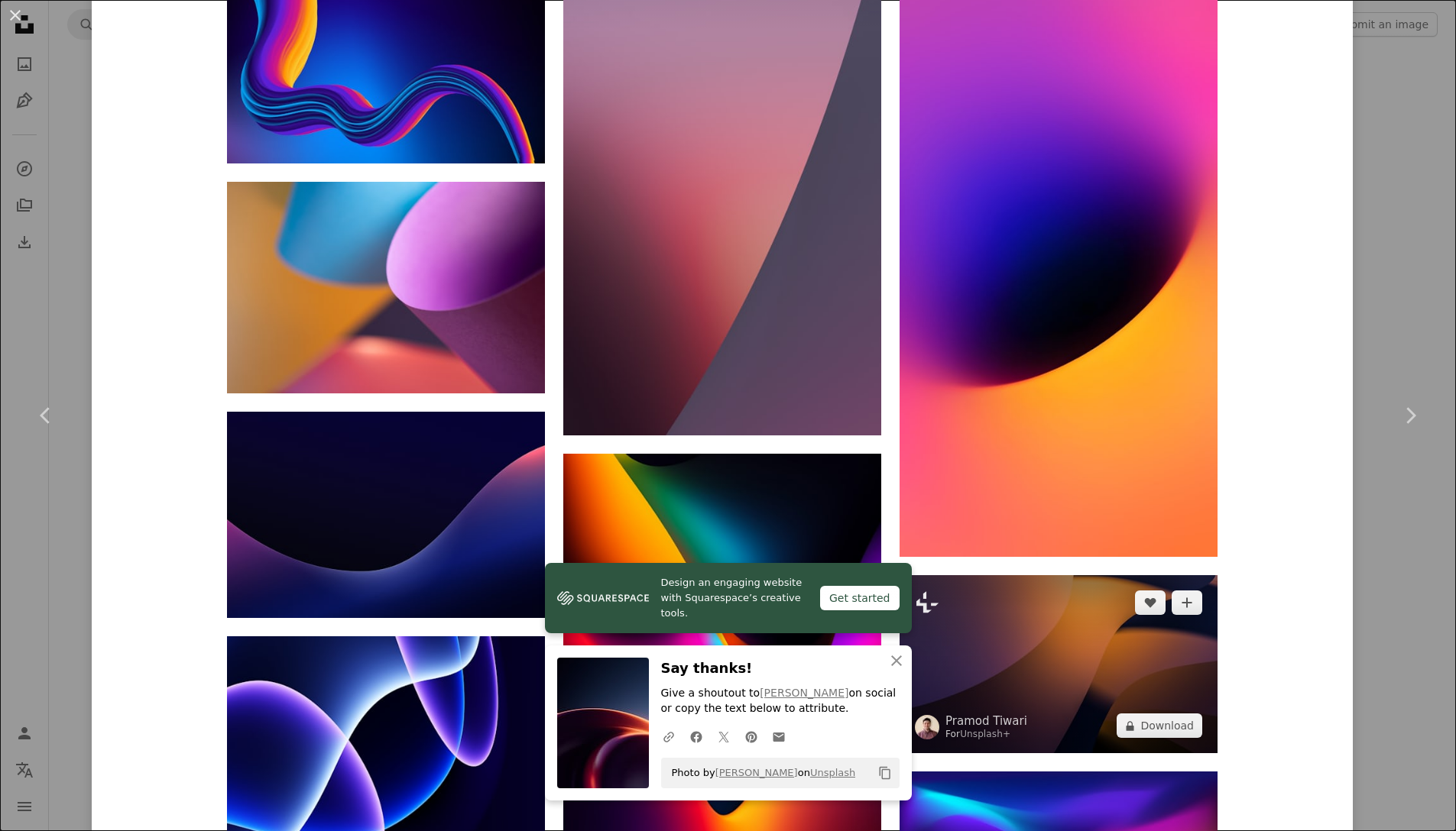
click at [1041, 575] on img at bounding box center [1058, 664] width 318 height 179
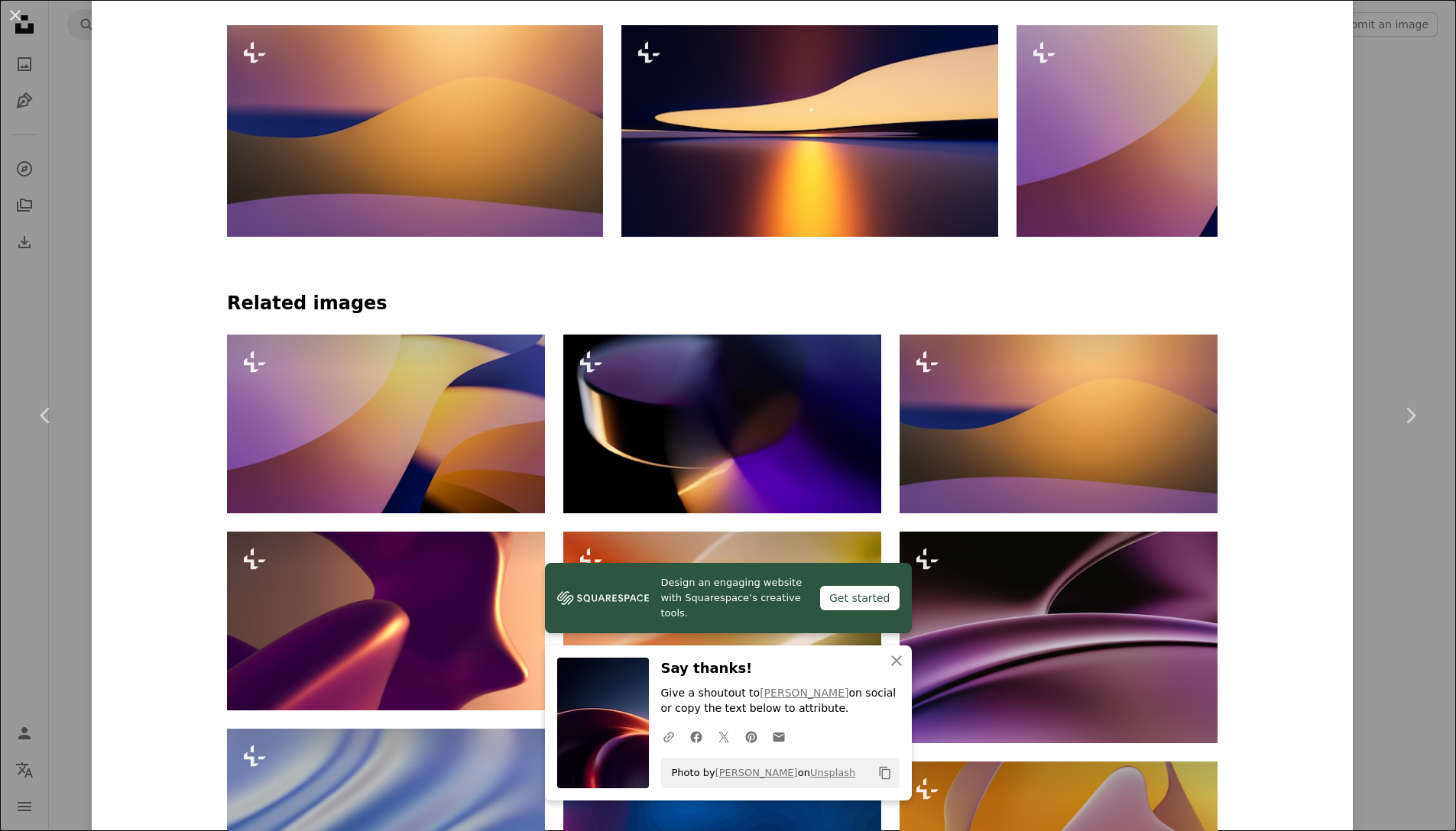
scroll to position [1006, 0]
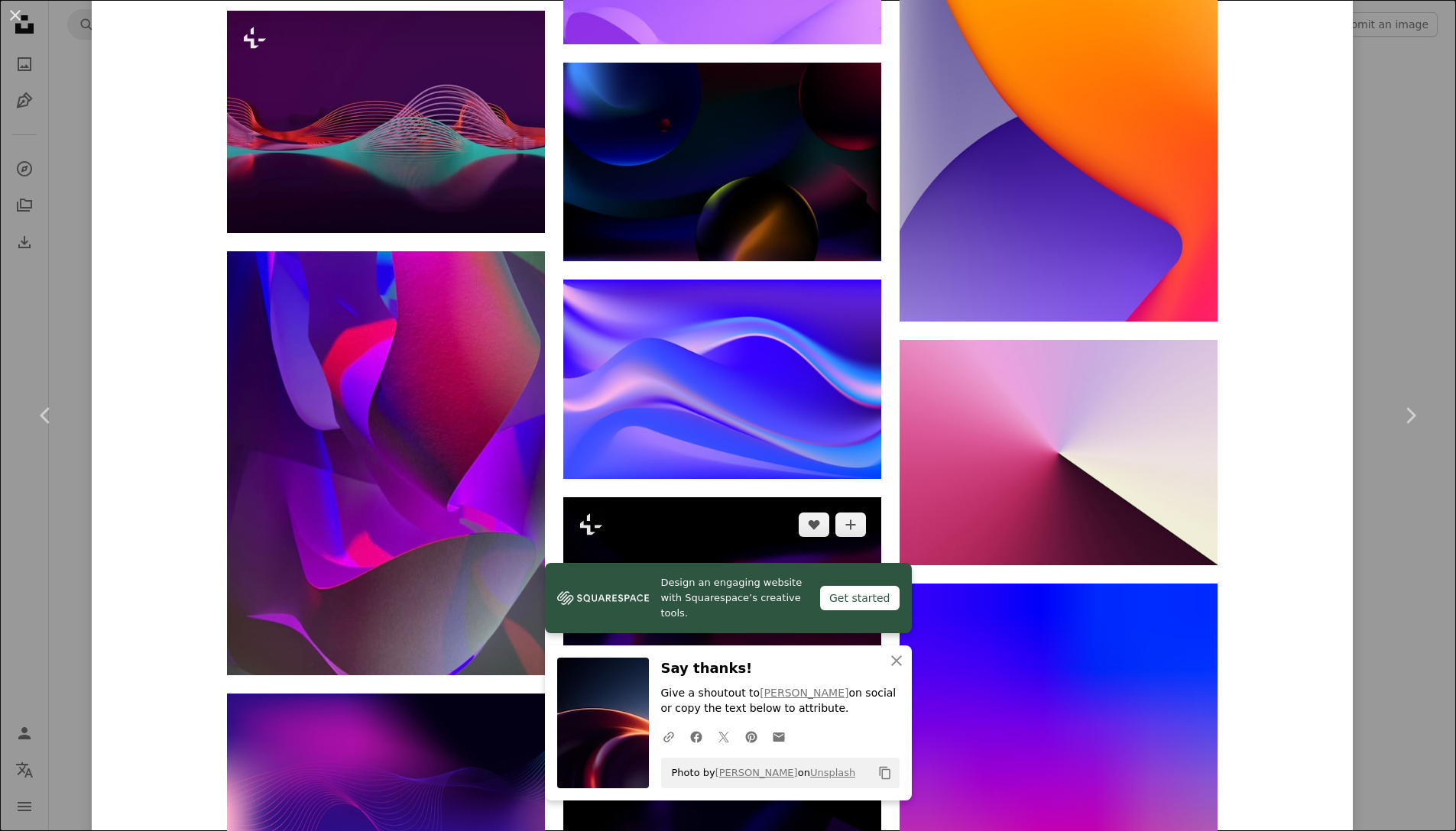
scroll to position [17982, 0]
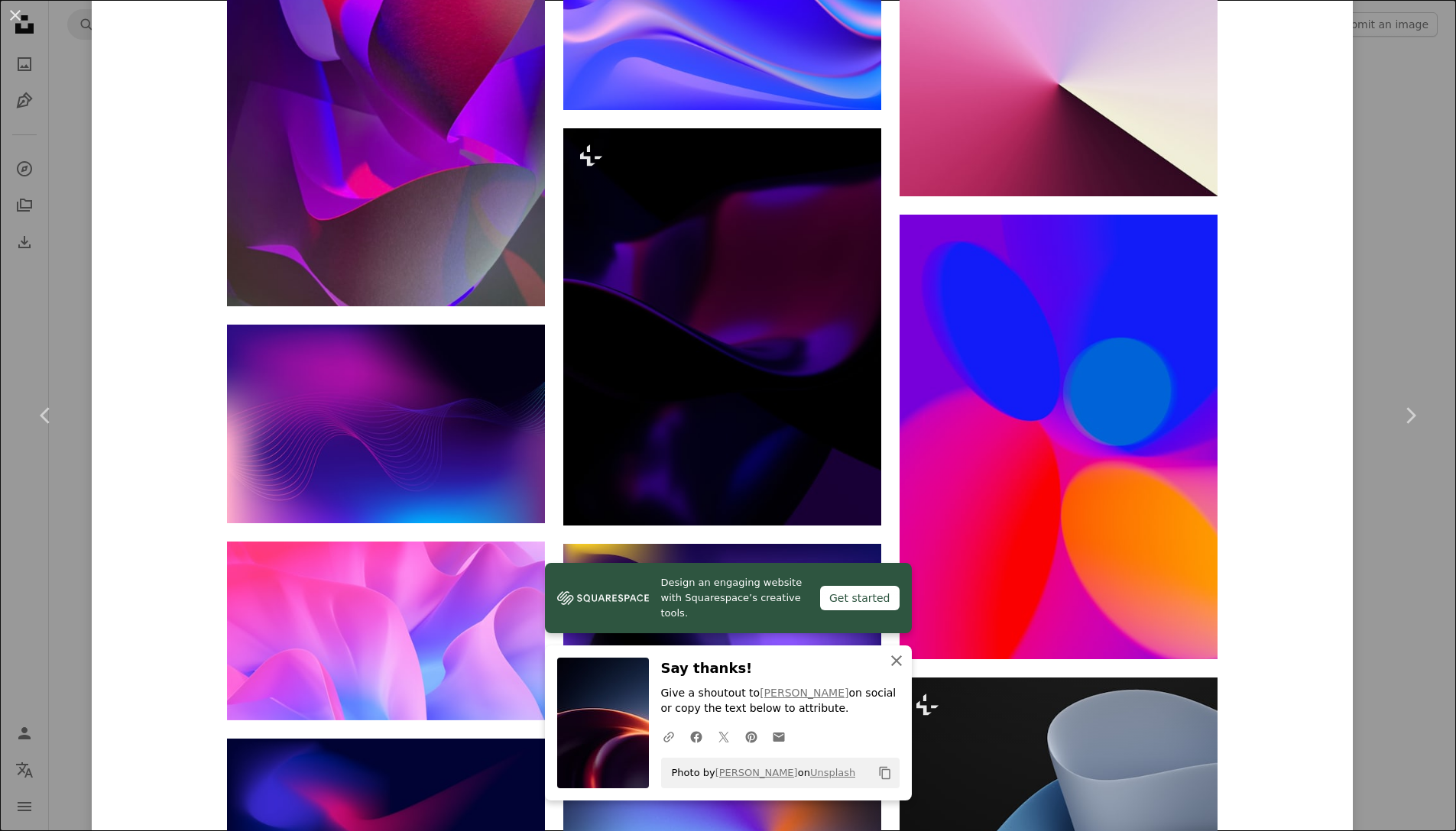
click at [895, 667] on icon "An X shape" at bounding box center [897, 661] width 18 height 18
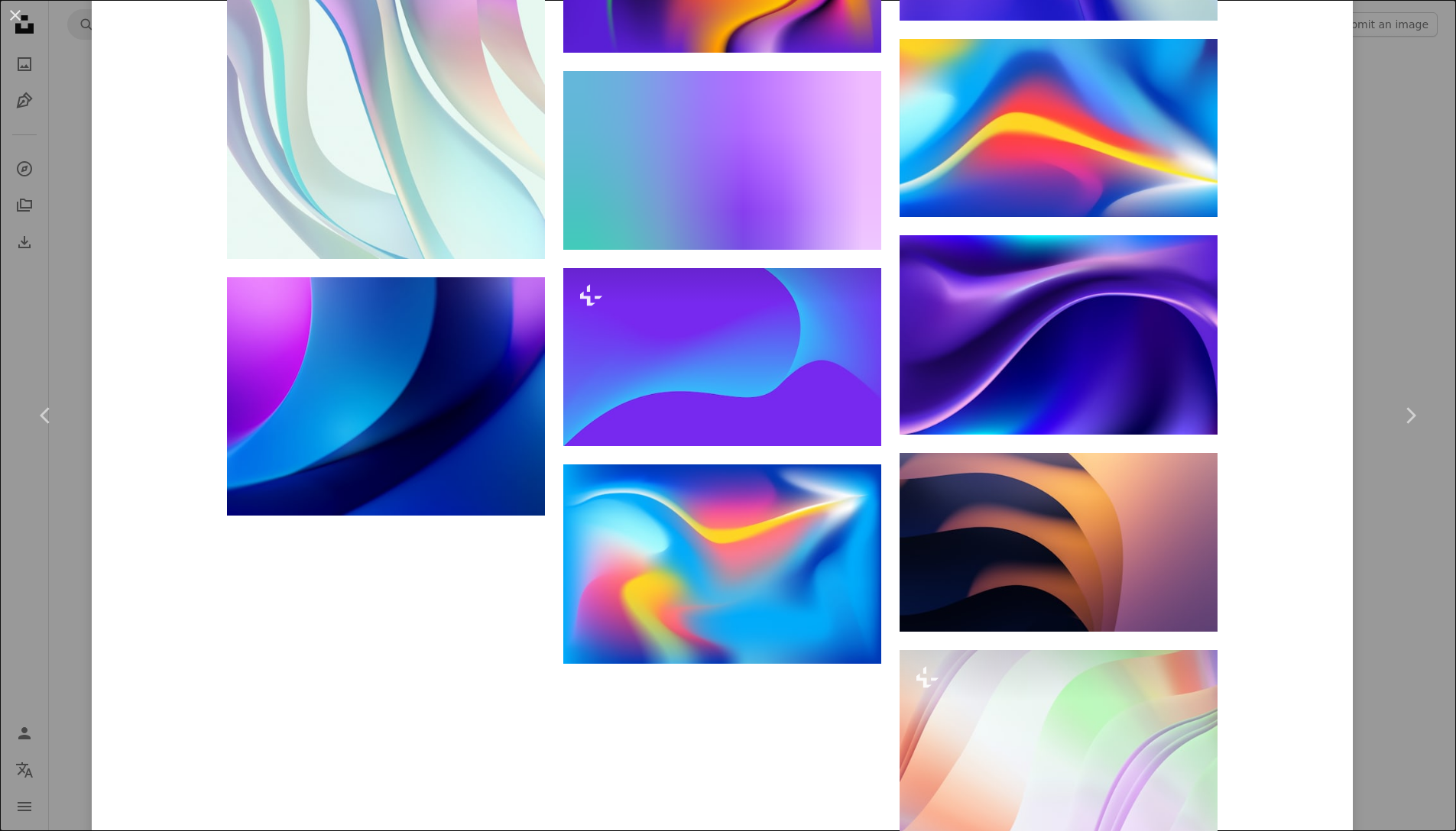
scroll to position [19296, 0]
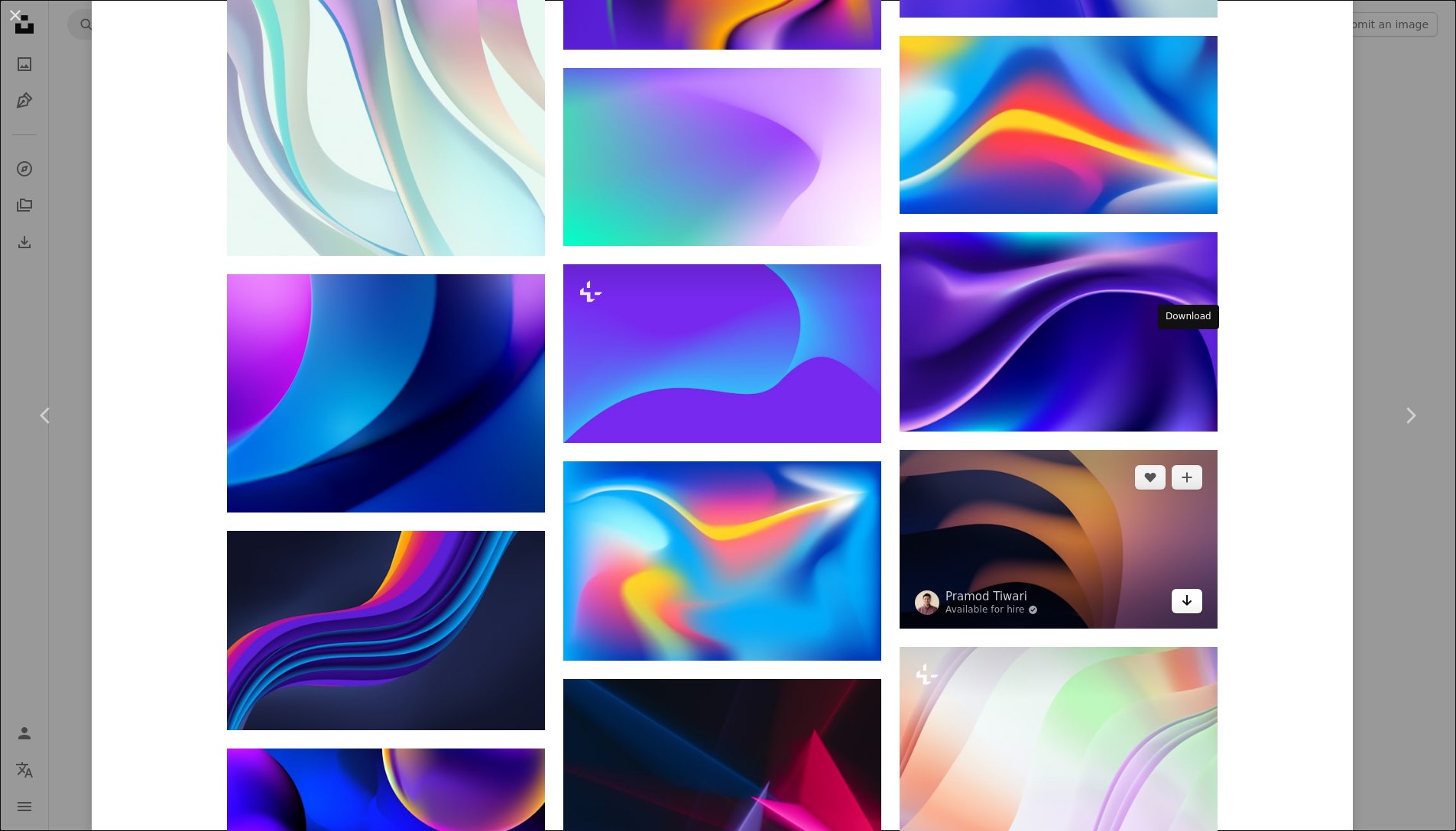
click at [1183, 591] on icon "Arrow pointing down" at bounding box center [1187, 600] width 12 height 18
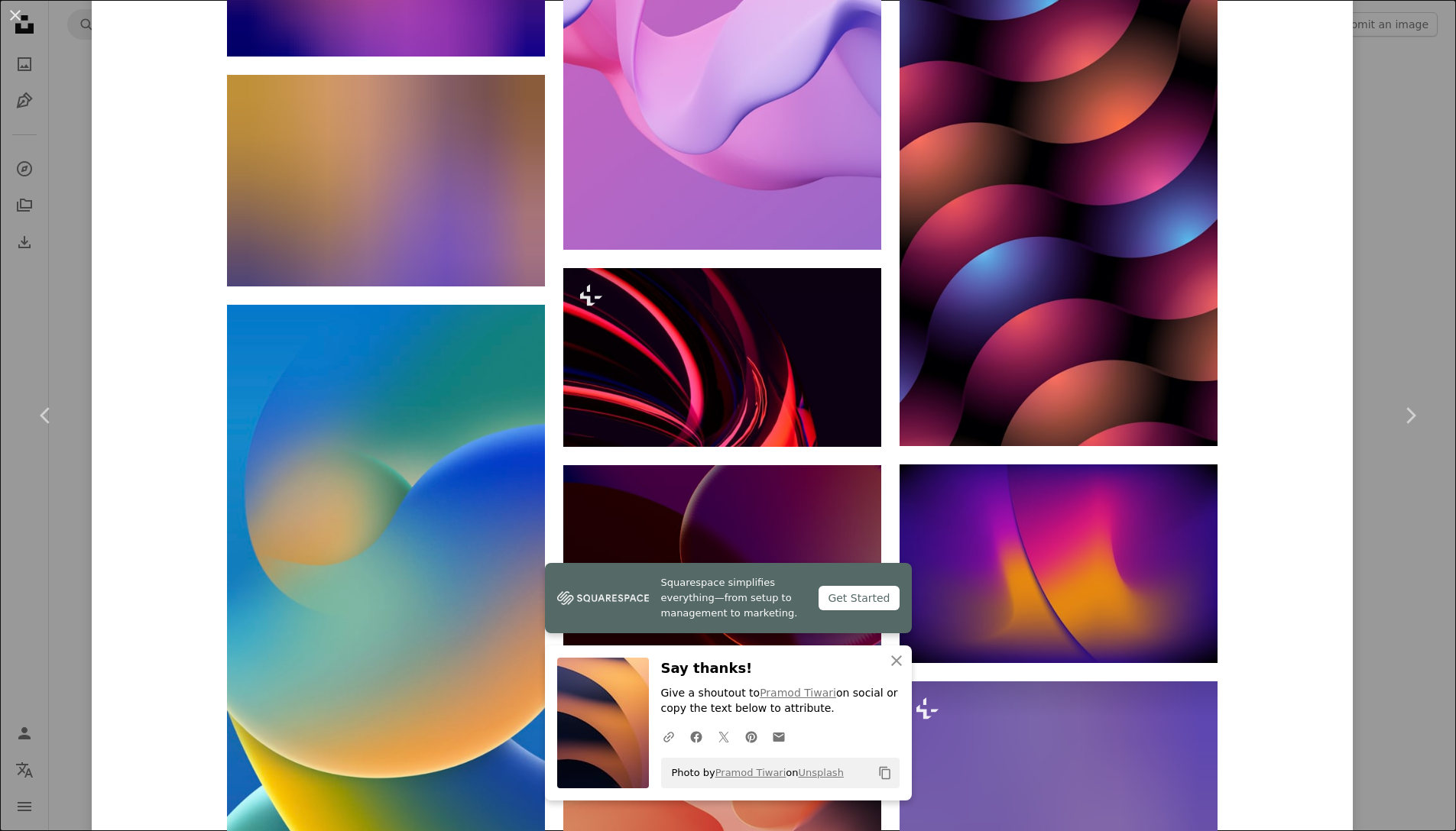
scroll to position [20613, 0]
